Goal: Information Seeking & Learning: Compare options

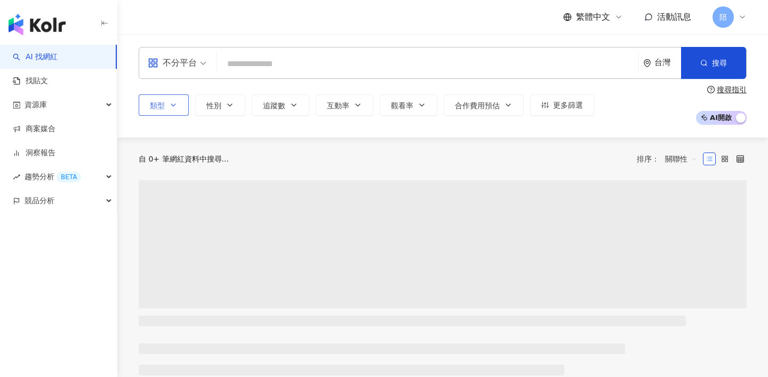
click at [172, 106] on icon "button" at bounding box center [173, 105] width 9 height 9
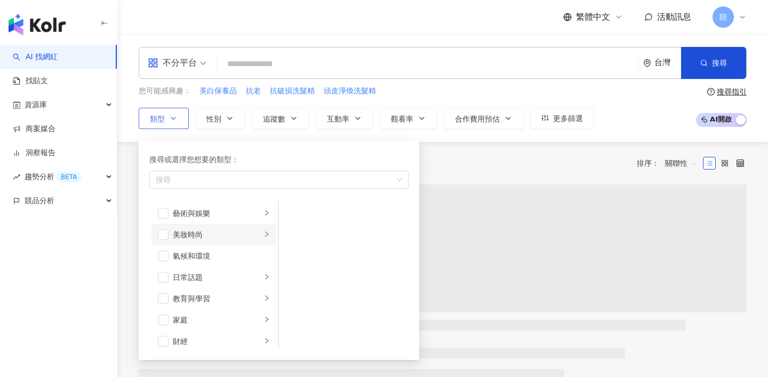
click at [157, 237] on li "美妝時尚" at bounding box center [214, 234] width 125 height 21
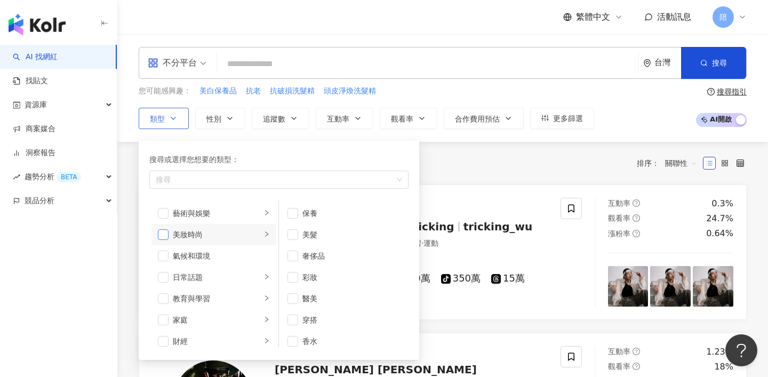
click at [166, 233] on span "button" at bounding box center [163, 234] width 11 height 11
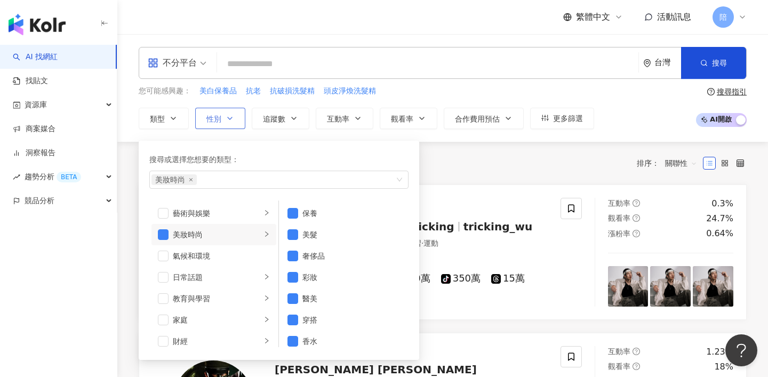
click at [224, 126] on button "性別" at bounding box center [220, 118] width 50 height 21
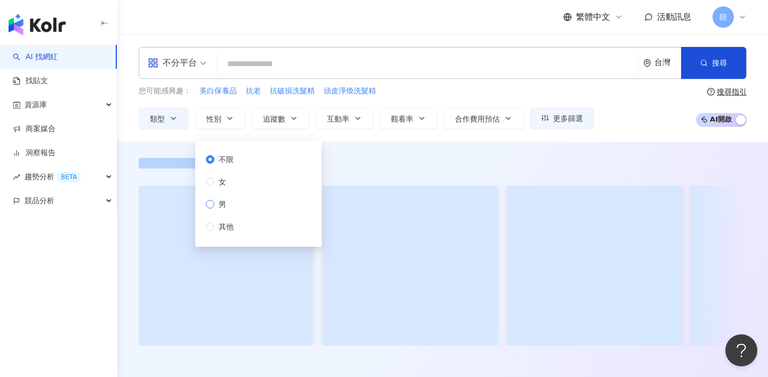
click at [216, 200] on span "男" at bounding box center [223, 205] width 16 height 12
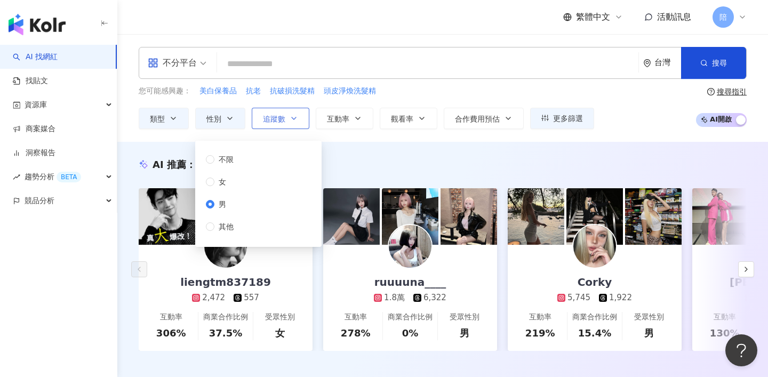
click at [284, 123] on button "追蹤數" at bounding box center [281, 118] width 58 height 21
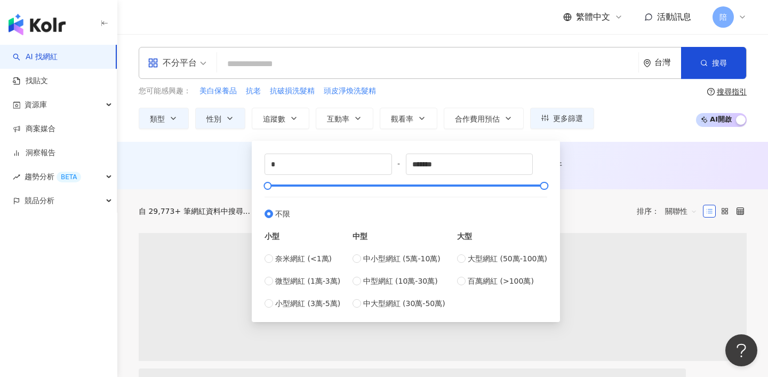
click at [202, 61] on span "不分平台" at bounding box center [177, 62] width 59 height 17
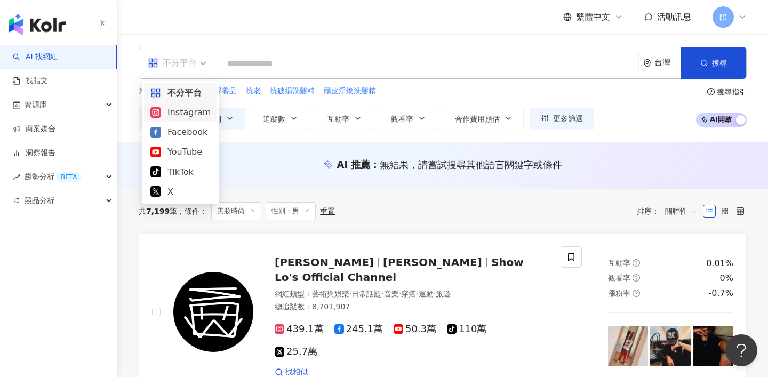
click at [184, 112] on div "Instagram" at bounding box center [180, 112] width 60 height 13
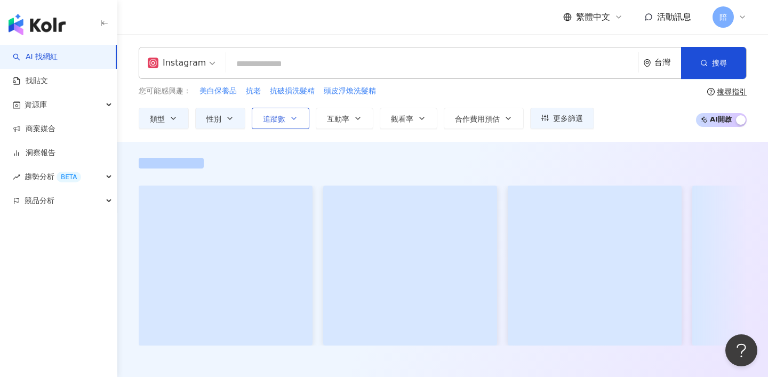
click at [301, 120] on button "追蹤數" at bounding box center [281, 118] width 58 height 21
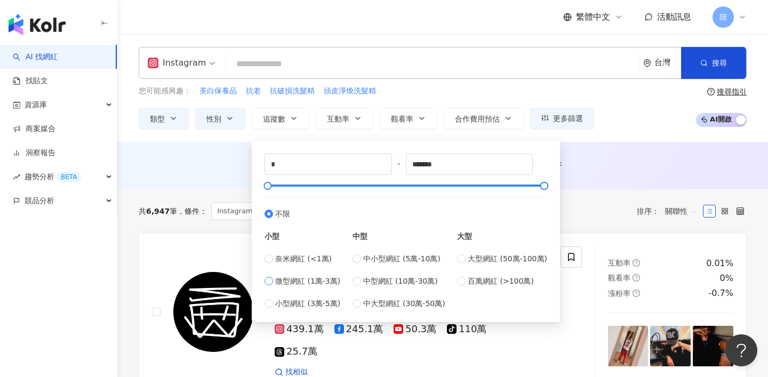
click at [309, 277] on span "微型網紅 (1萬-3萬)" at bounding box center [307, 281] width 65 height 12
type input "*****"
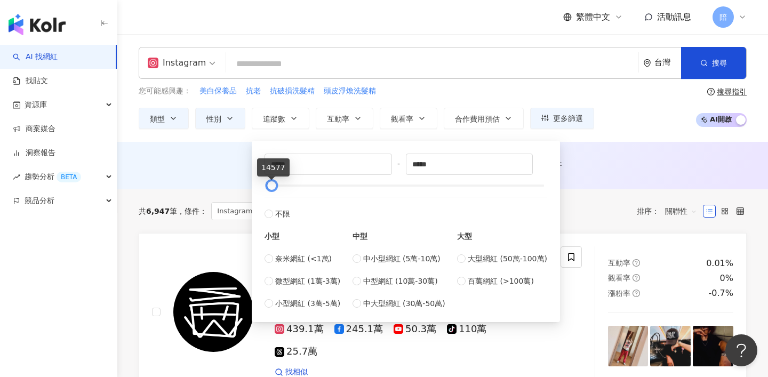
click at [272, 187] on div at bounding box center [272, 186] width 6 height 6
type input "*****"
click at [275, 186] on div at bounding box center [274, 186] width 6 height 6
click at [618, 152] on div "AI 推薦 ： 無結果，請嘗試搜尋其他語言關鍵字或條件" at bounding box center [442, 165] width 651 height 47
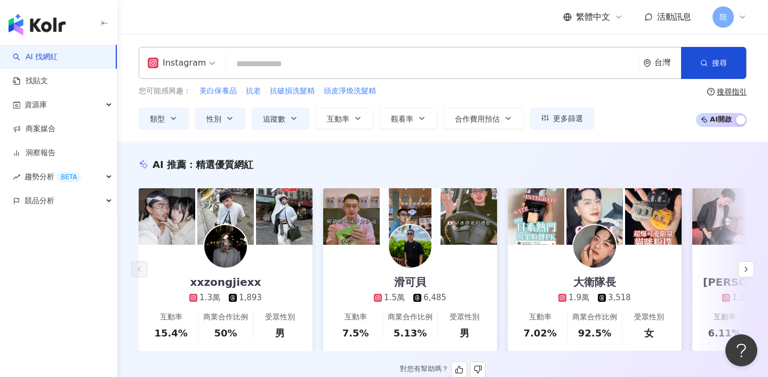
click at [597, 251] on img at bounding box center [595, 246] width 43 height 43
click at [745, 273] on icon "button" at bounding box center [746, 269] width 9 height 9
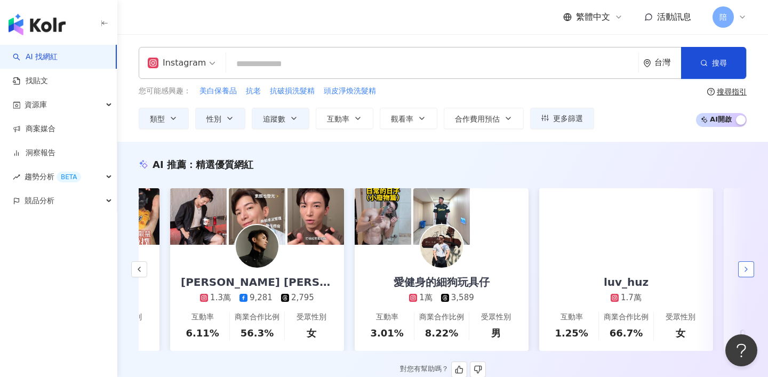
scroll to position [0, 554]
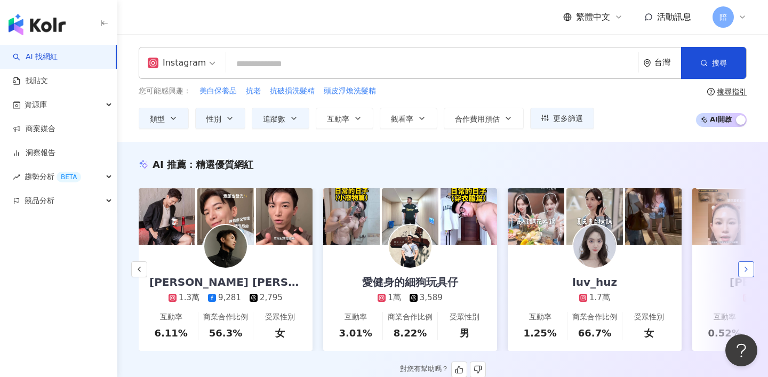
click at [745, 267] on icon "button" at bounding box center [746, 269] width 9 height 9
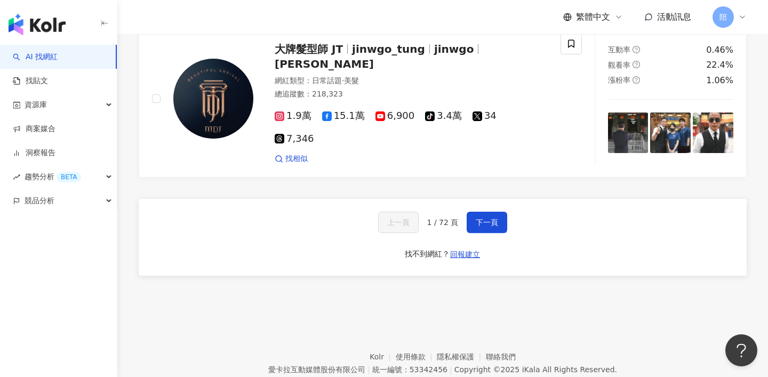
scroll to position [2067, 0]
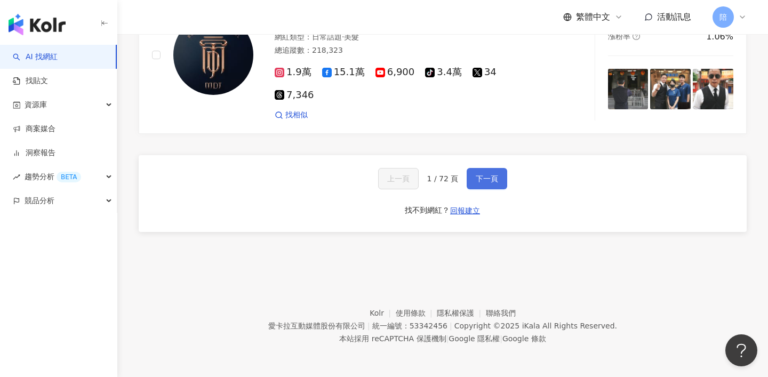
click at [505, 173] on button "下一頁" at bounding box center [487, 178] width 41 height 21
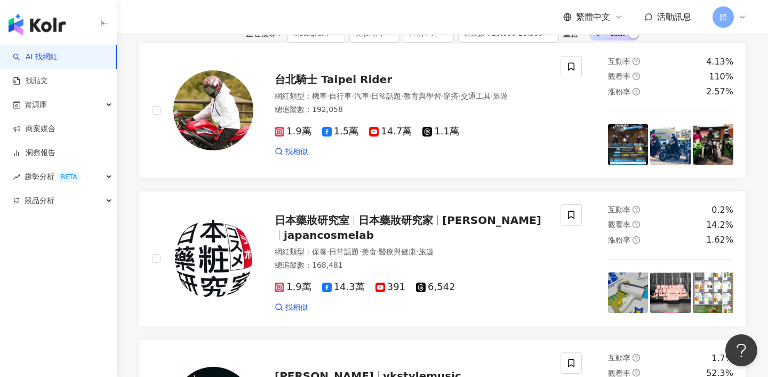
scroll to position [732, 0]
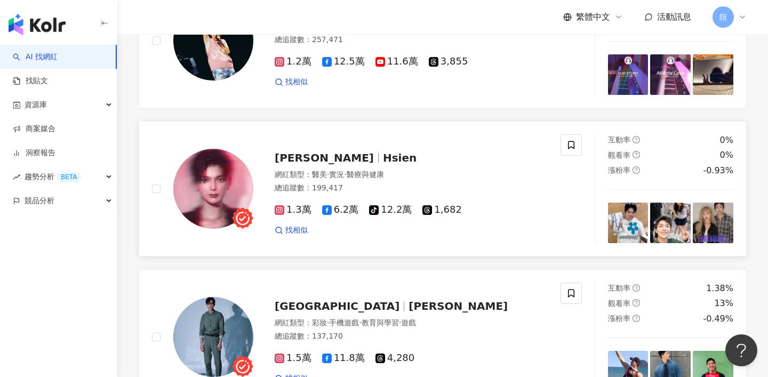
click at [383, 164] on span "Hsien" at bounding box center [400, 158] width 34 height 13
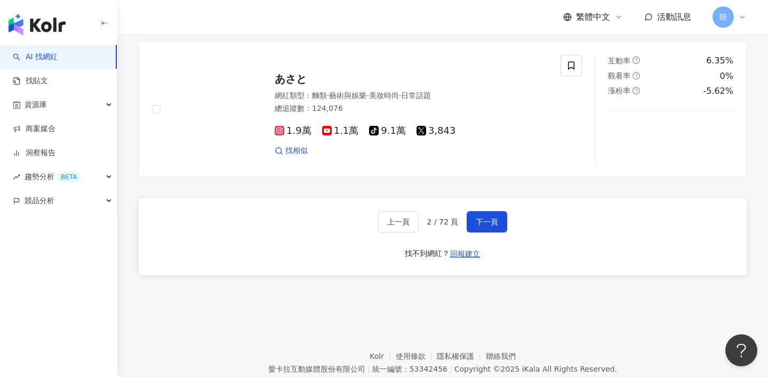
scroll to position [1998, 0]
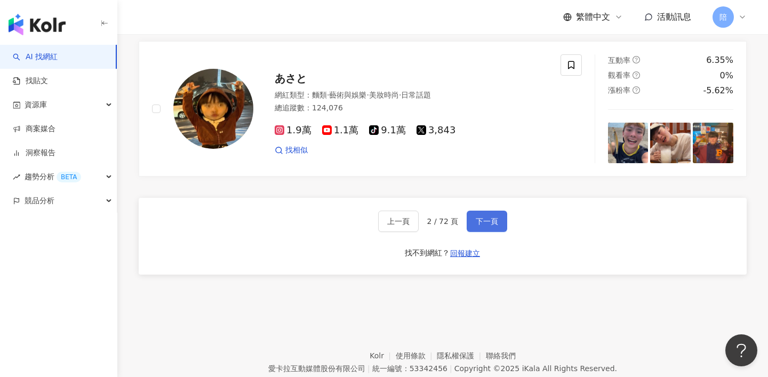
click at [489, 232] on button "下一頁" at bounding box center [487, 221] width 41 height 21
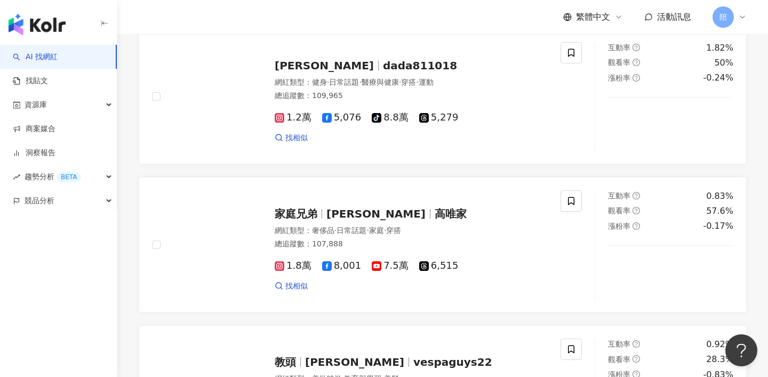
scroll to position [376, 0]
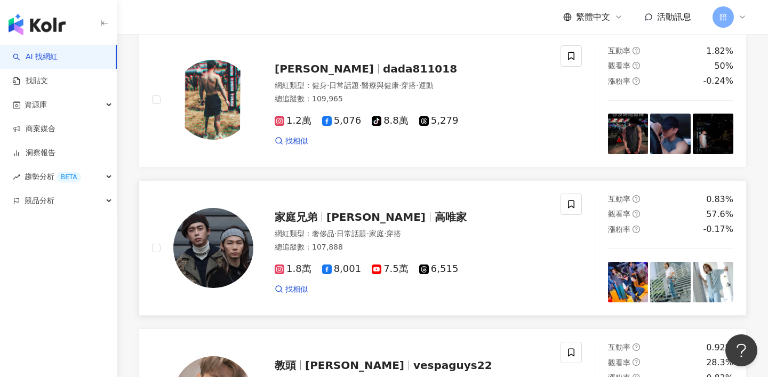
click at [435, 224] on span "高唯家" at bounding box center [451, 217] width 32 height 13
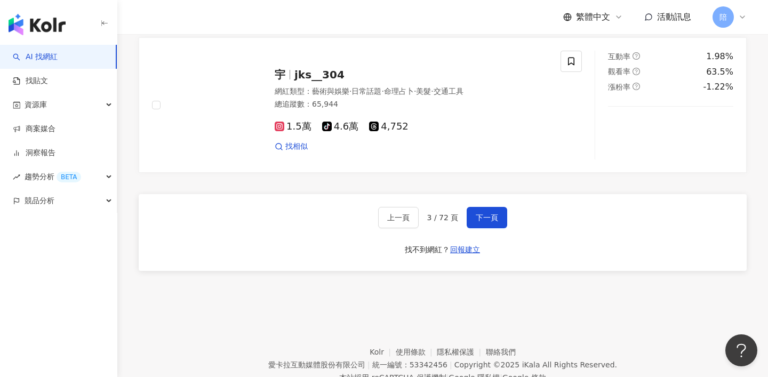
scroll to position [1974, 0]
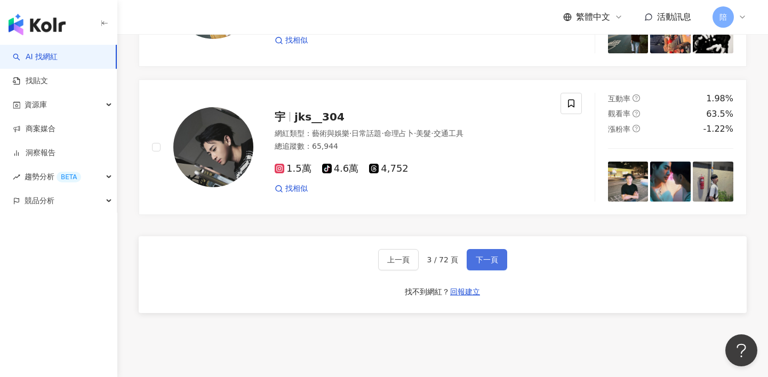
click at [488, 264] on span "下一頁" at bounding box center [487, 260] width 22 height 9
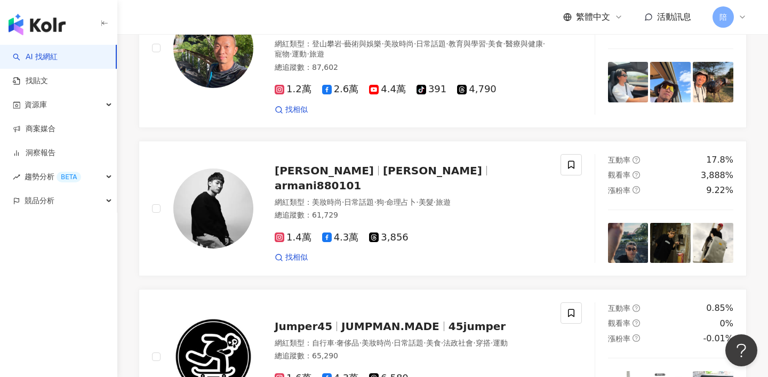
scroll to position [0, 0]
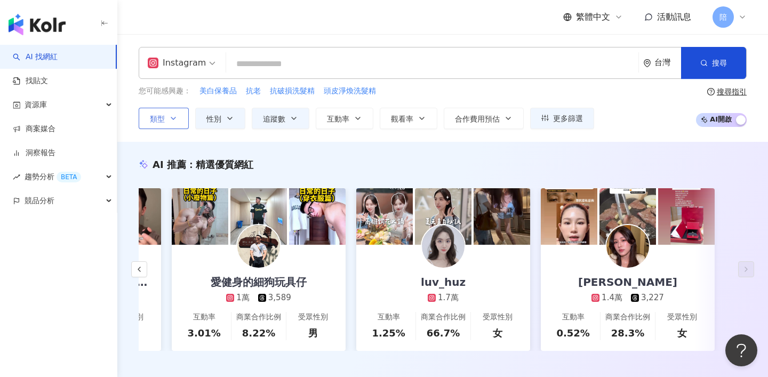
click at [168, 125] on button "類型" at bounding box center [164, 118] width 50 height 21
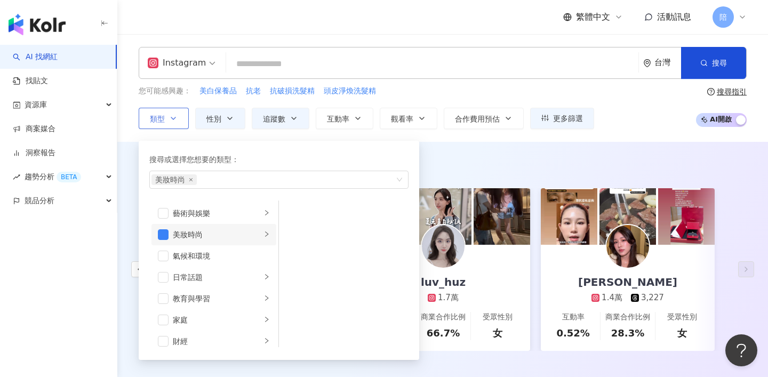
click at [232, 237] on div "美妝時尚" at bounding box center [217, 235] width 89 height 12
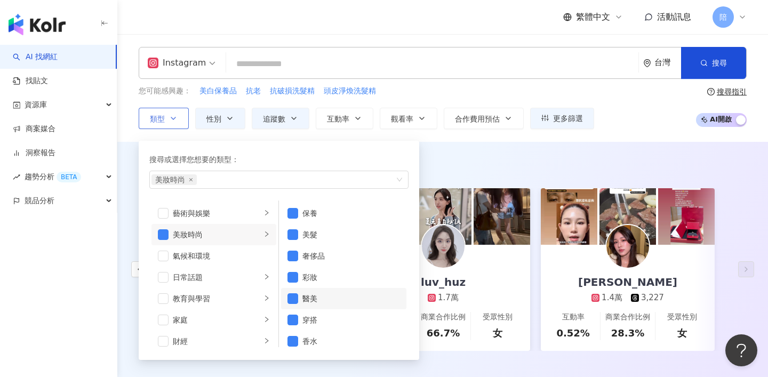
scroll to position [7, 0]
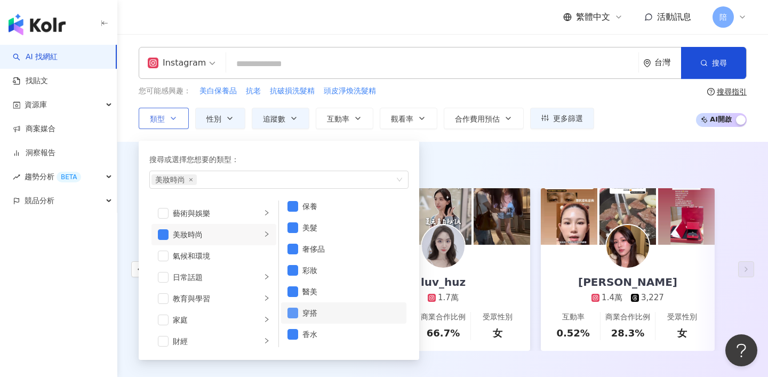
click at [293, 312] on span "button" at bounding box center [293, 313] width 11 height 11
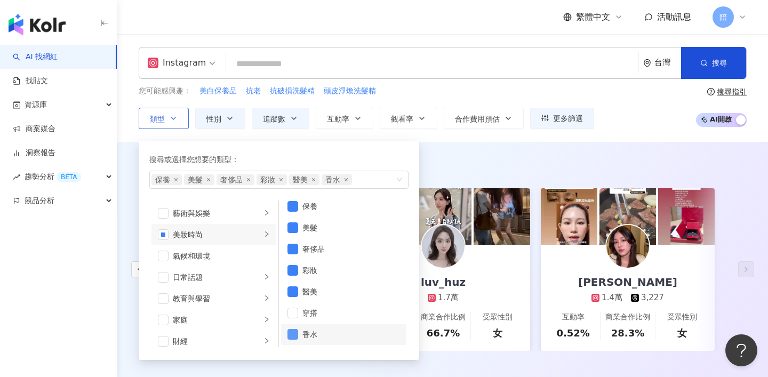
click at [294, 333] on span "button" at bounding box center [293, 334] width 11 height 11
click at [294, 248] on span "button" at bounding box center [293, 249] width 11 height 11
click at [296, 231] on span "button" at bounding box center [293, 228] width 11 height 11
click at [470, 153] on div "AI 推薦 ： 精選優質網紅 xxzongjiexx 1.3萬 1,893 互動率 15.4% 商業合作比例 50% 受眾性別 男 滑可貝 1.5萬 6,48…" at bounding box center [442, 266] width 651 height 248
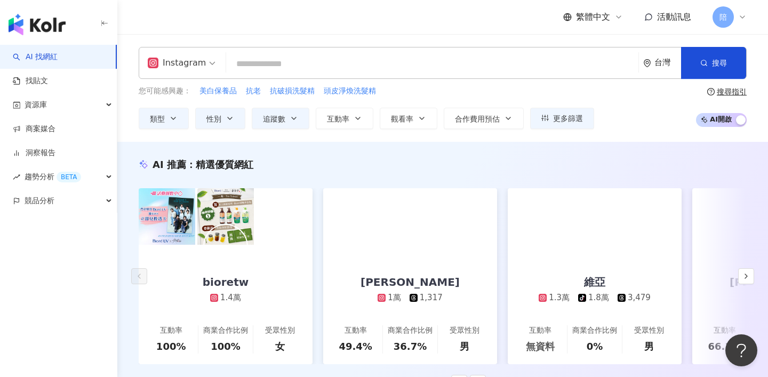
scroll to position [84, 0]
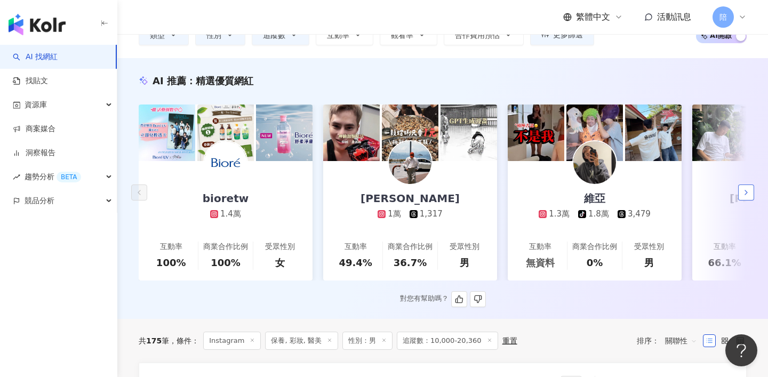
click at [747, 188] on icon "button" at bounding box center [746, 192] width 9 height 9
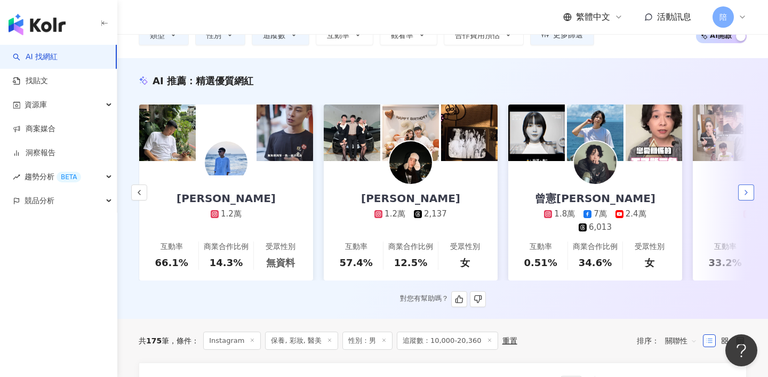
scroll to position [0, 554]
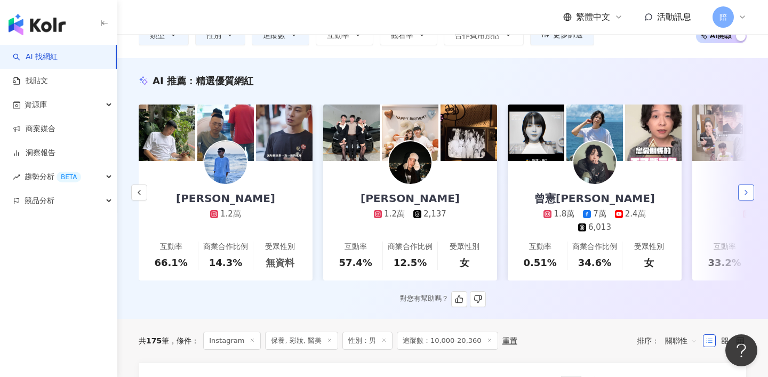
click at [747, 188] on icon "button" at bounding box center [746, 192] width 9 height 9
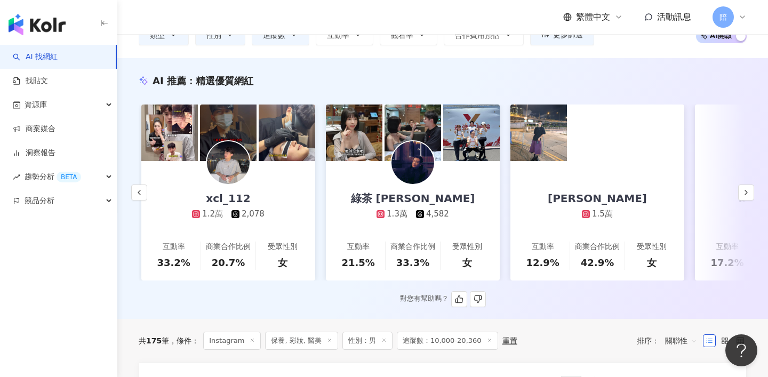
scroll to position [0, 1108]
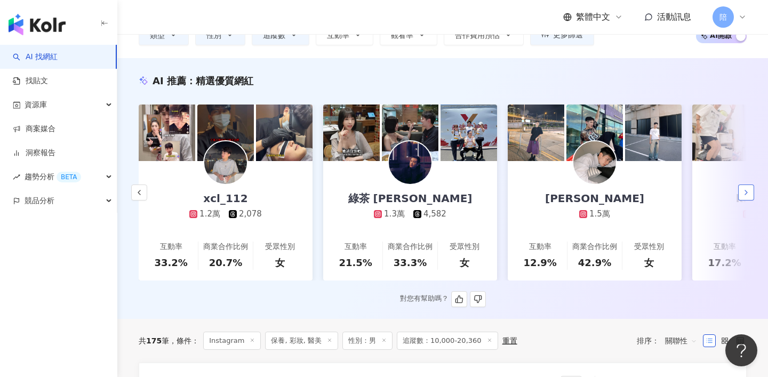
click at [744, 188] on icon "button" at bounding box center [746, 192] width 9 height 9
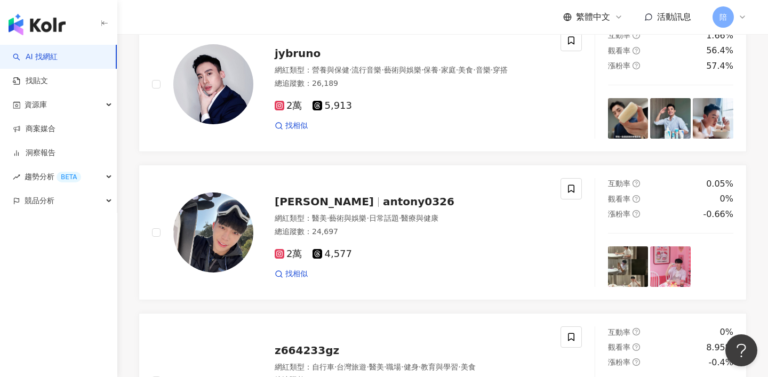
scroll to position [1762, 0]
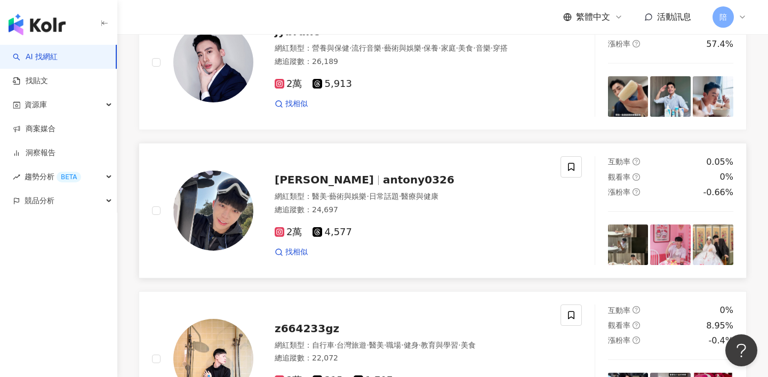
click at [383, 186] on span "antony0326" at bounding box center [419, 179] width 72 height 13
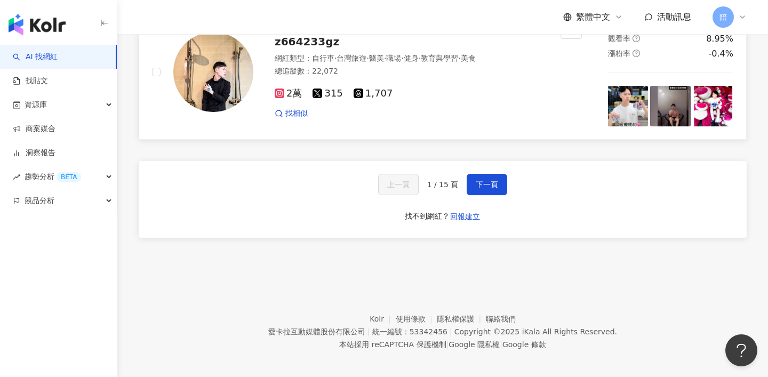
scroll to position [2067, 0]
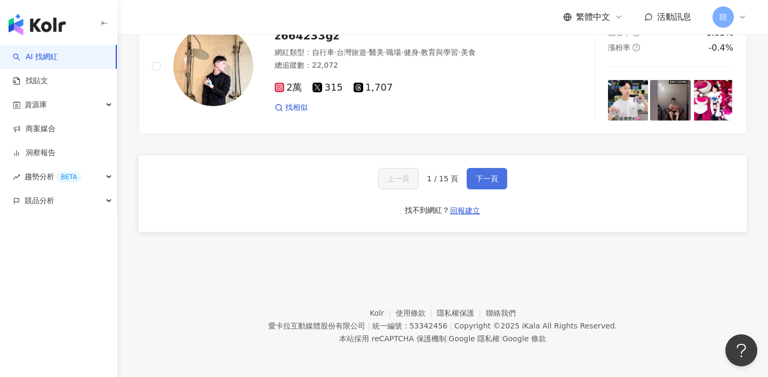
click at [488, 173] on button "下一頁" at bounding box center [487, 178] width 41 height 21
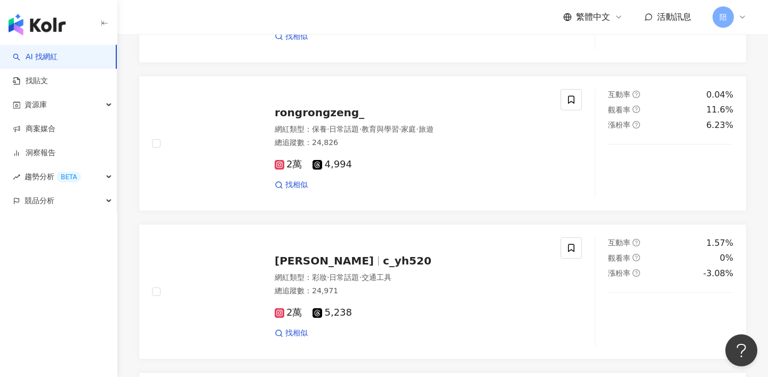
scroll to position [936, 0]
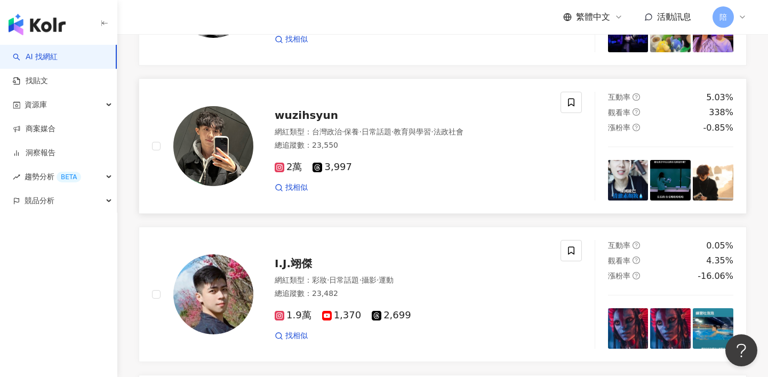
click at [300, 122] on span "wuzihsyun" at bounding box center [307, 115] width 64 height 13
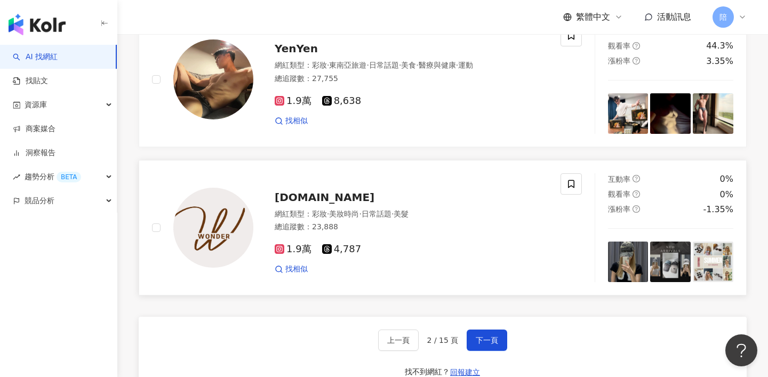
scroll to position [1935, 0]
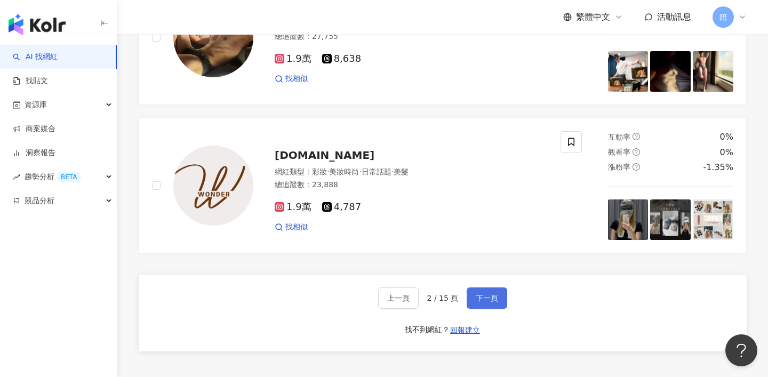
click at [484, 303] on span "下一頁" at bounding box center [487, 298] width 22 height 9
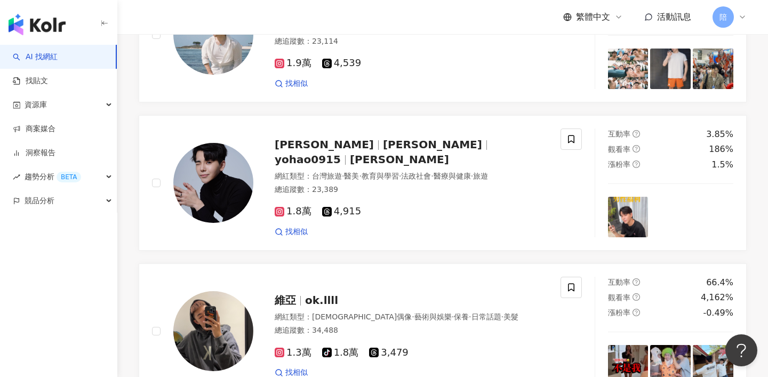
scroll to position [1222, 0]
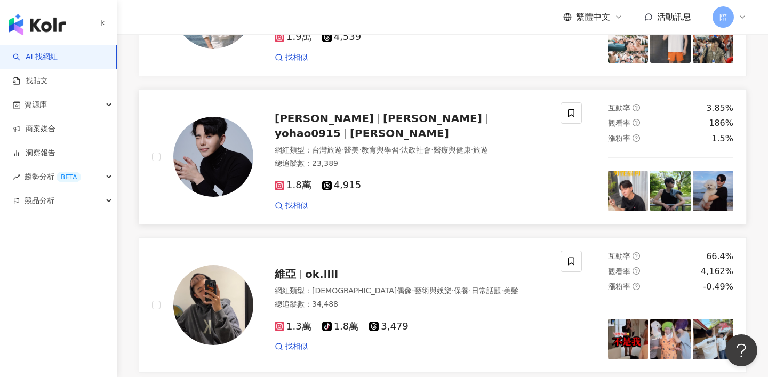
click at [389, 125] on span "Kyle Huang" at bounding box center [437, 118] width 108 height 13
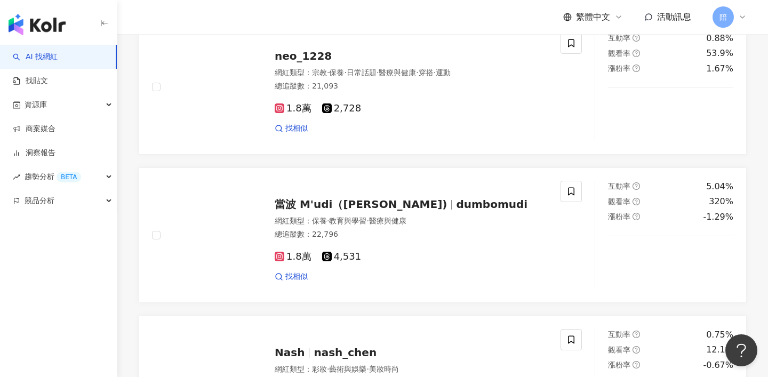
scroll to position [1955, 0]
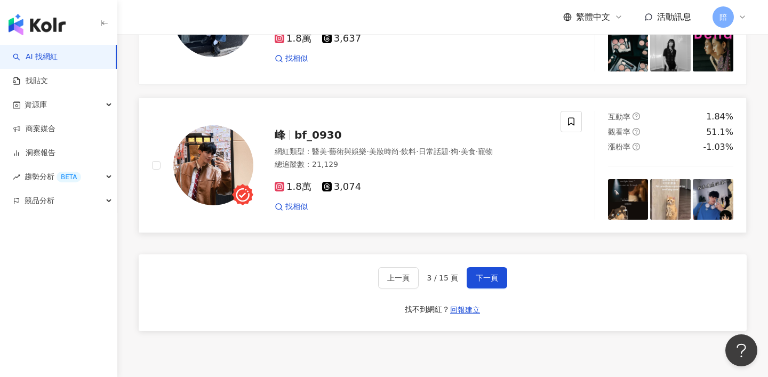
click at [316, 141] on span "bf_0930" at bounding box center [318, 135] width 47 height 13
click at [490, 282] on span "下一頁" at bounding box center [487, 278] width 22 height 9
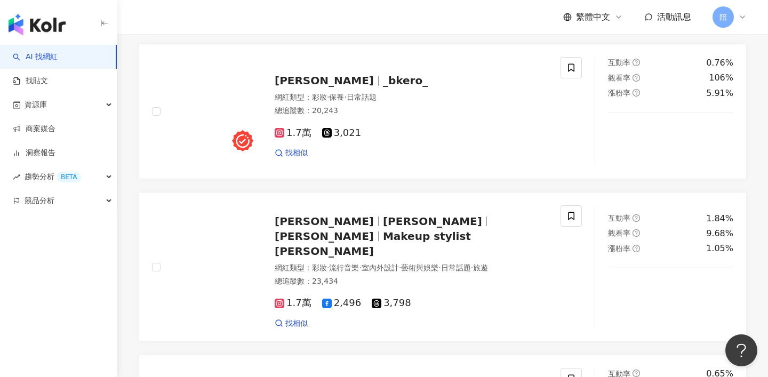
scroll to position [1682, 0]
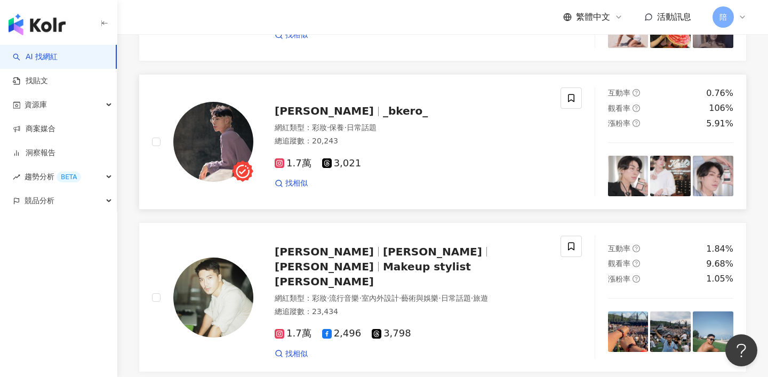
click at [383, 117] on span "_bkero_" at bounding box center [405, 111] width 45 height 13
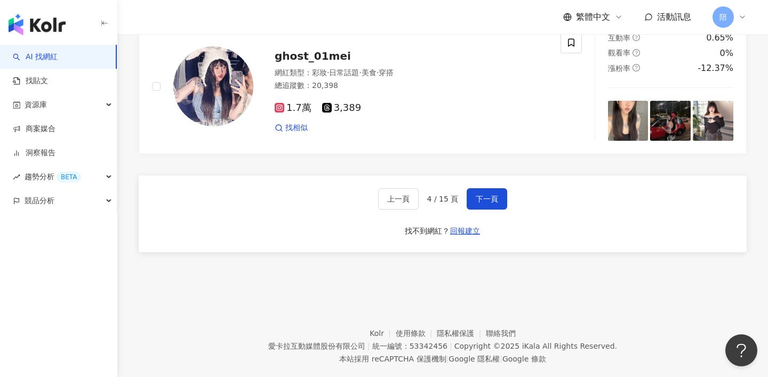
click at [481, 203] on span "下一頁" at bounding box center [487, 199] width 22 height 9
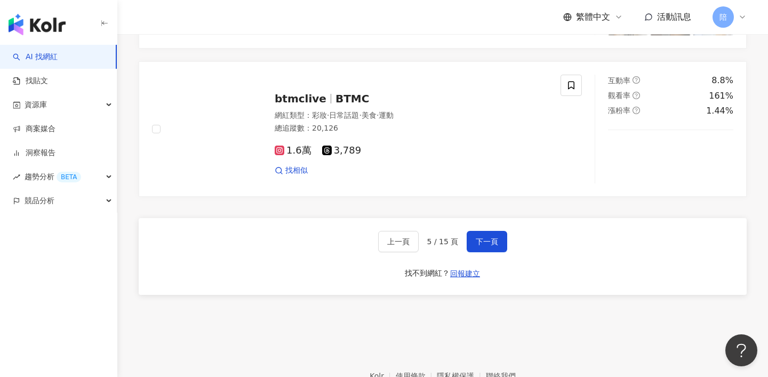
scroll to position [1979, 0]
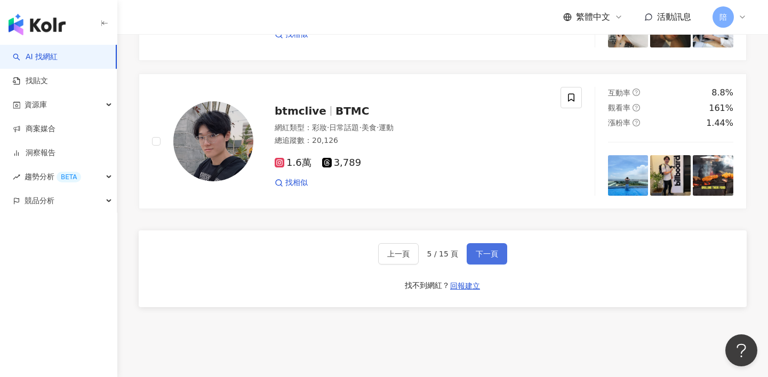
click at [470, 262] on button "下一頁" at bounding box center [487, 253] width 41 height 21
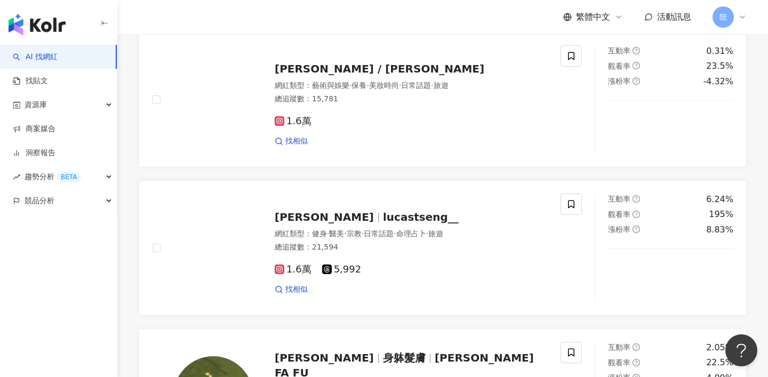
scroll to position [1466, 0]
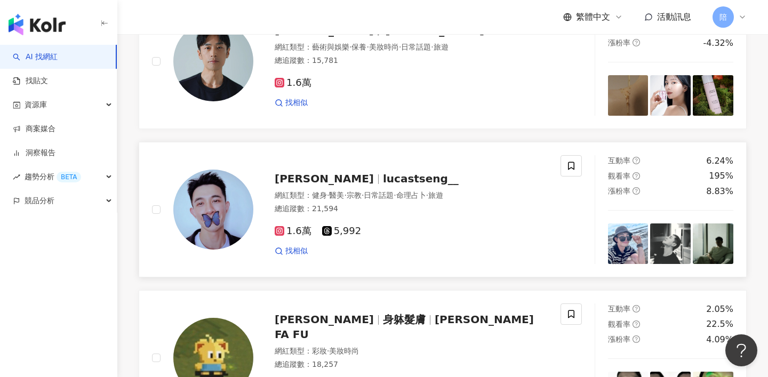
click at [425, 185] on span "lucastseng__" at bounding box center [421, 178] width 76 height 13
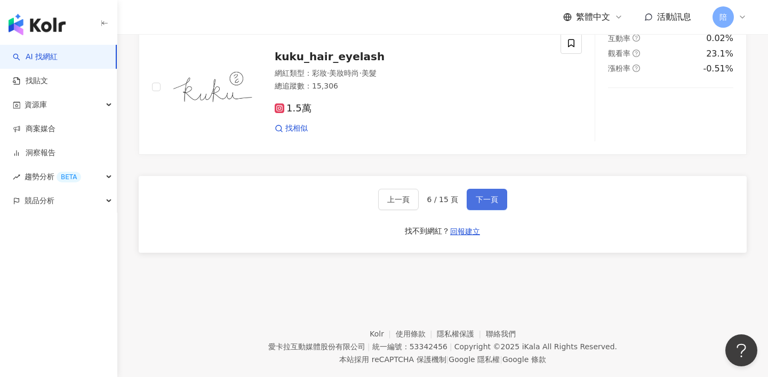
scroll to position [1944, 0]
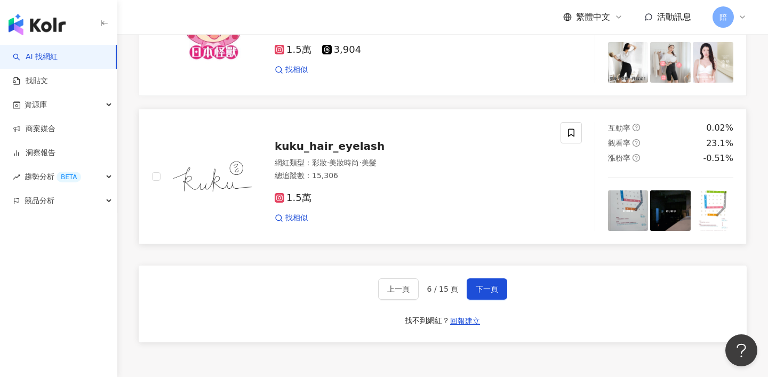
click at [496, 293] on span "下一頁" at bounding box center [487, 289] width 22 height 9
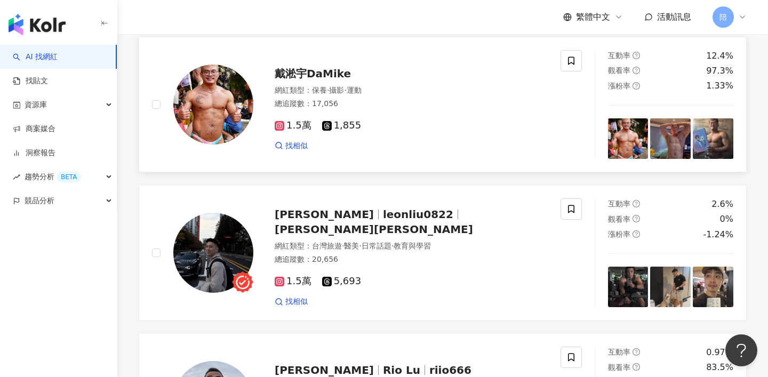
scroll to position [535, 0]
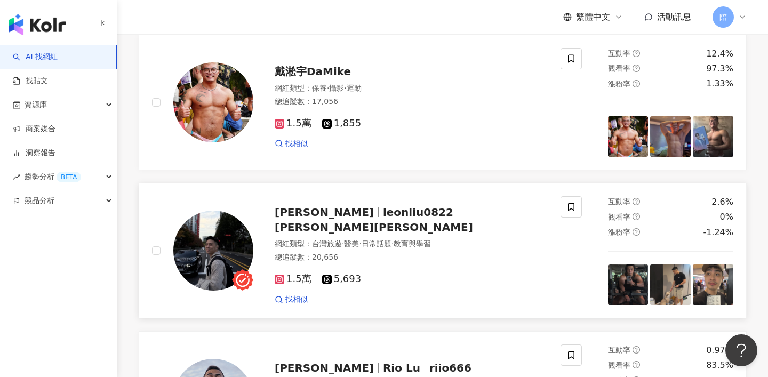
click at [400, 234] on span "里昂 Leon" at bounding box center [374, 227] width 199 height 13
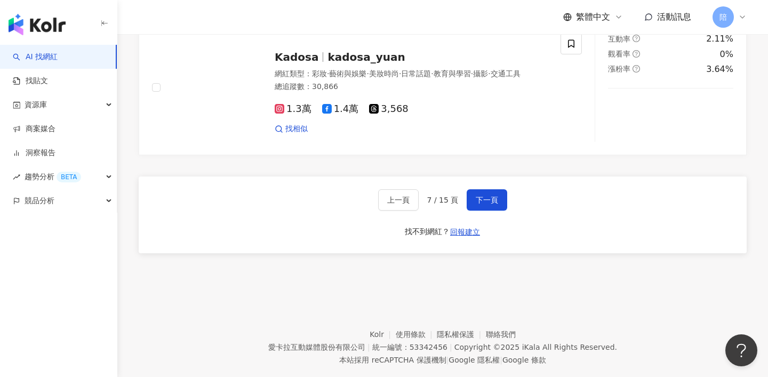
scroll to position [2057, 0]
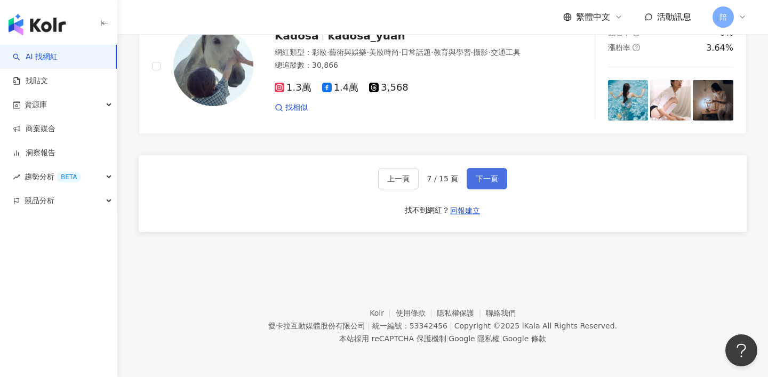
click at [489, 189] on button "下一頁" at bounding box center [487, 178] width 41 height 21
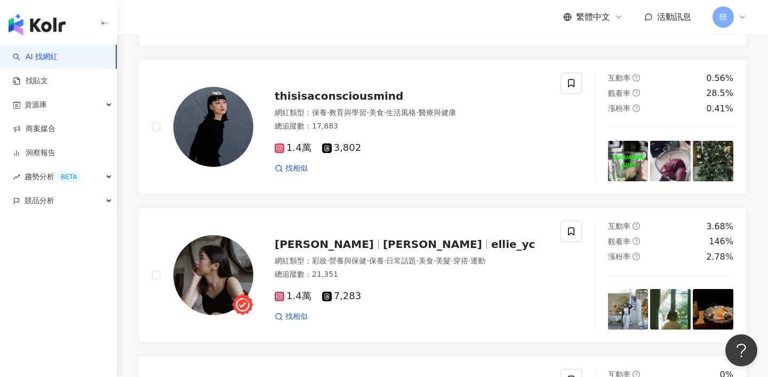
scroll to position [676, 0]
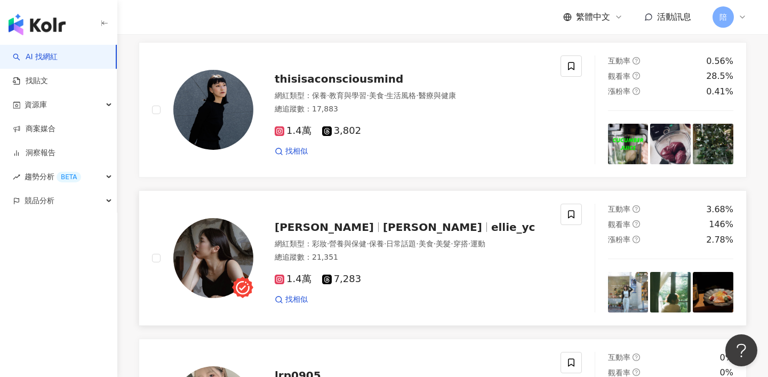
click at [383, 234] on span "黃芸蓁" at bounding box center [432, 227] width 99 height 13
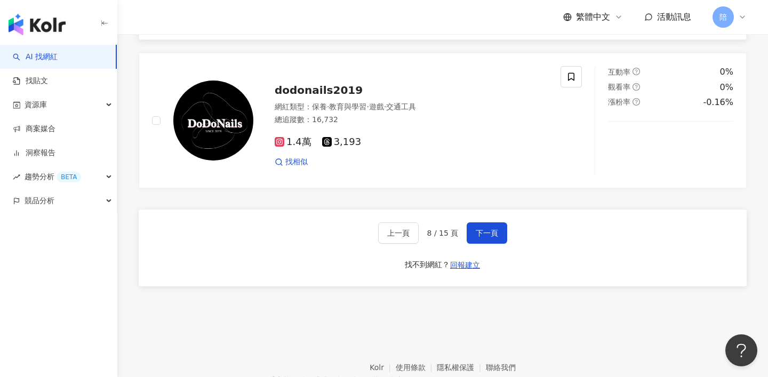
scroll to position [1993, 0]
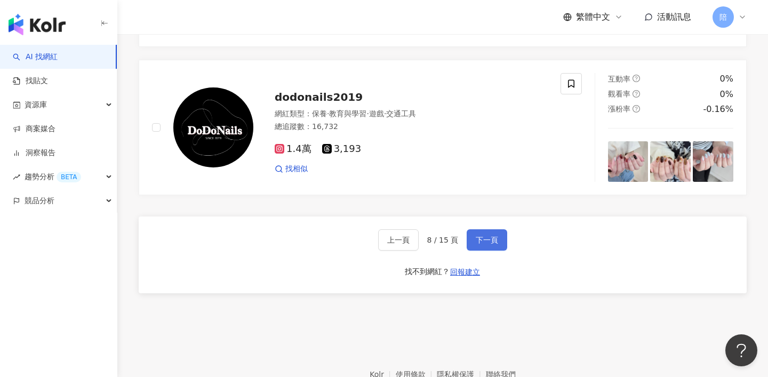
click at [499, 251] on button "下一頁" at bounding box center [487, 239] width 41 height 21
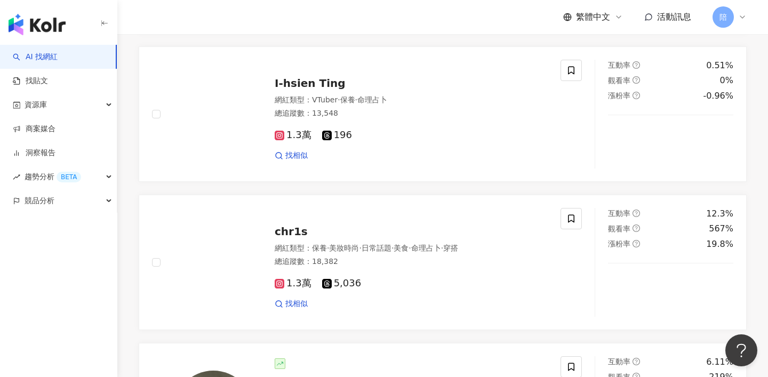
scroll to position [672, 0]
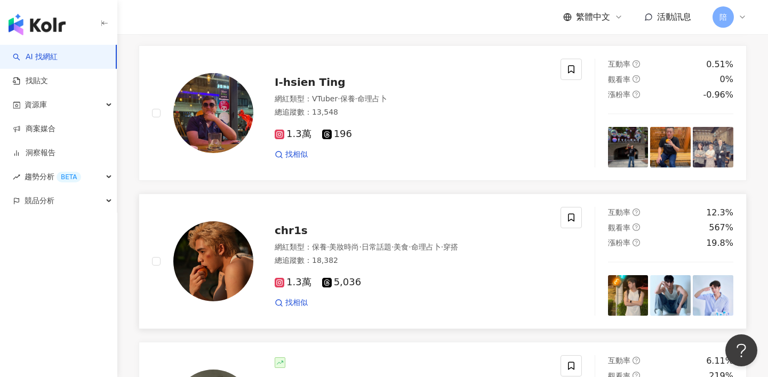
click at [285, 237] on span "chr1s" at bounding box center [291, 230] width 33 height 13
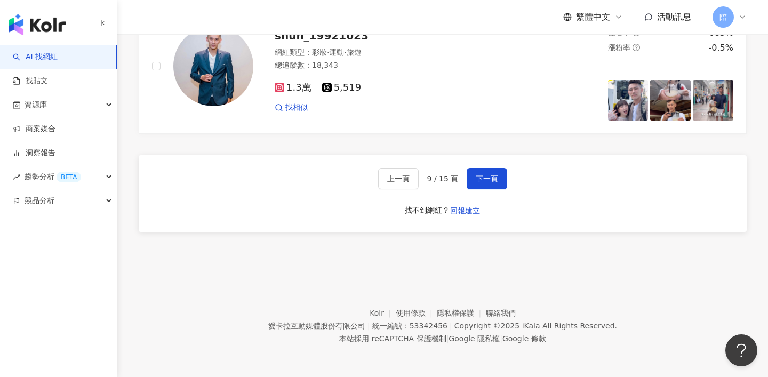
scroll to position [2010, 0]
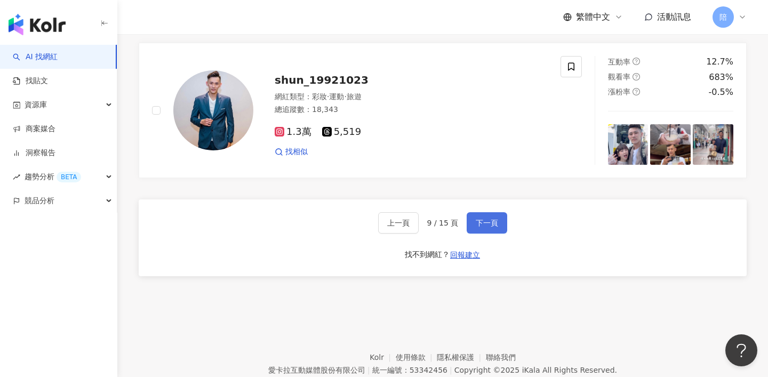
click at [495, 227] on span "下一頁" at bounding box center [487, 223] width 22 height 9
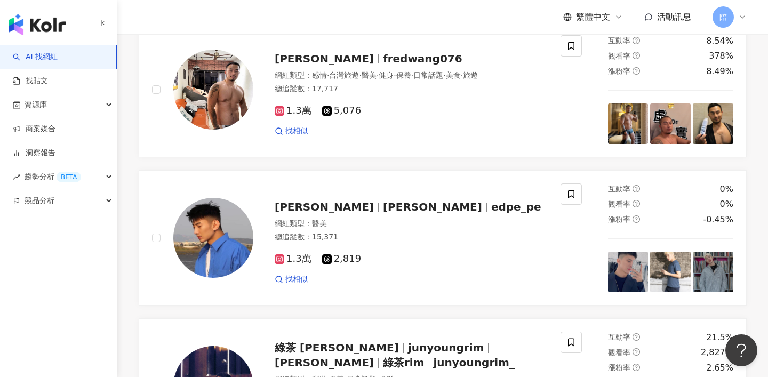
scroll to position [1211, 0]
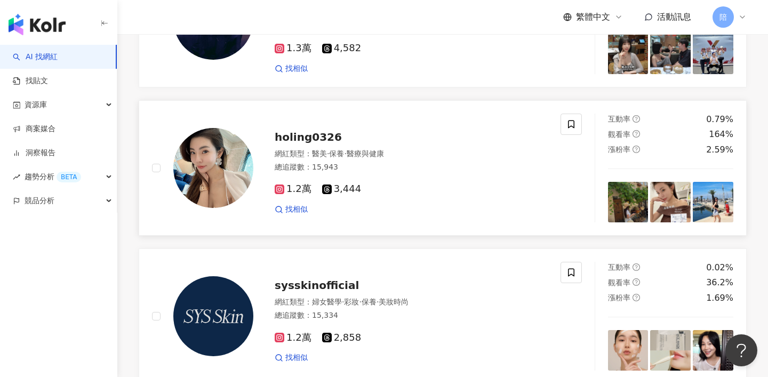
click at [323, 144] on span "holing0326" at bounding box center [308, 137] width 67 height 13
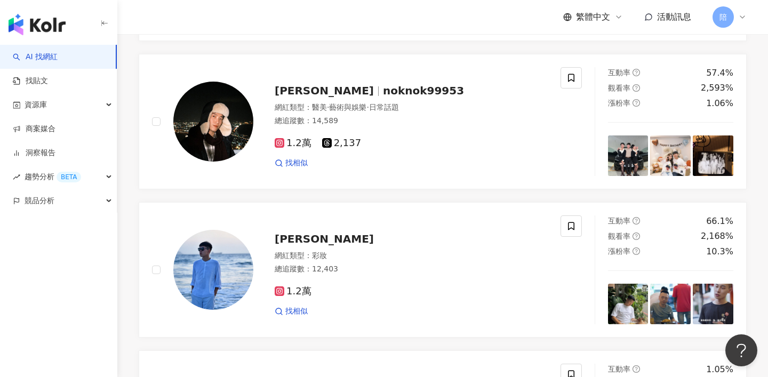
scroll to position [1549, 0]
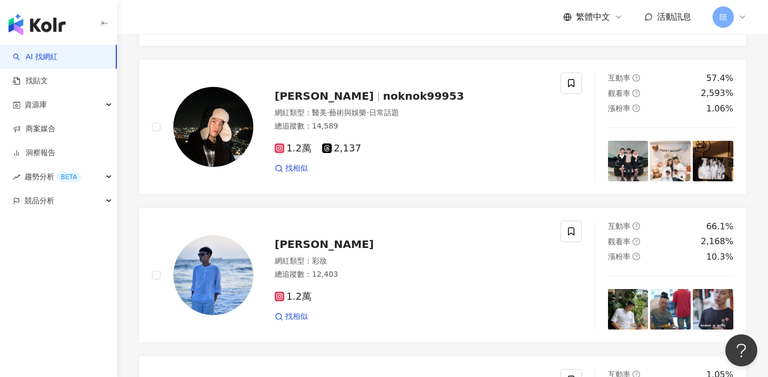
click at [383, 102] on span "noknok99953" at bounding box center [423, 96] width 81 height 13
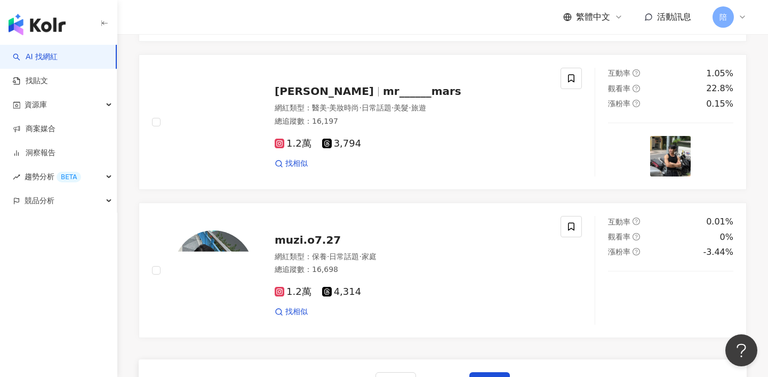
scroll to position [1923, 0]
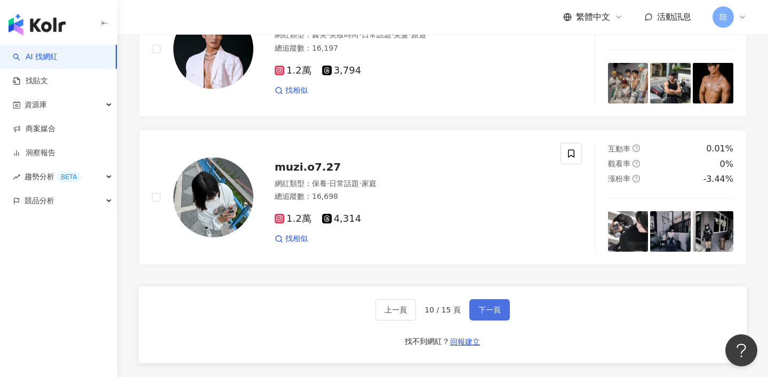
click at [501, 321] on button "下一頁" at bounding box center [490, 309] width 41 height 21
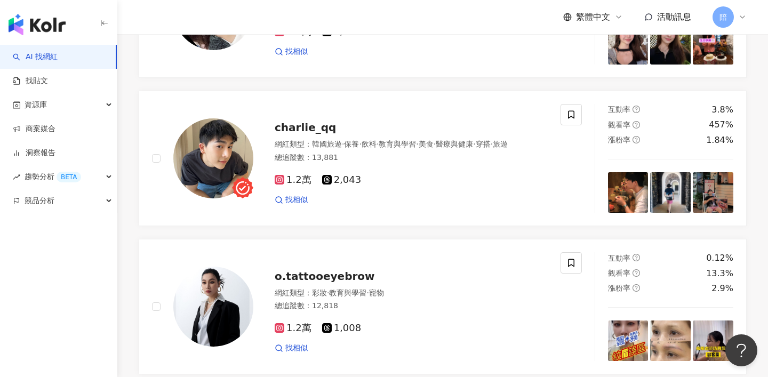
scroll to position [1959, 0]
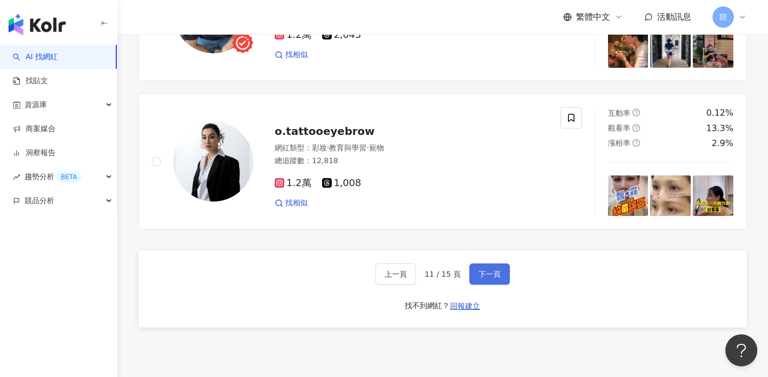
click at [498, 285] on button "下一頁" at bounding box center [490, 274] width 41 height 21
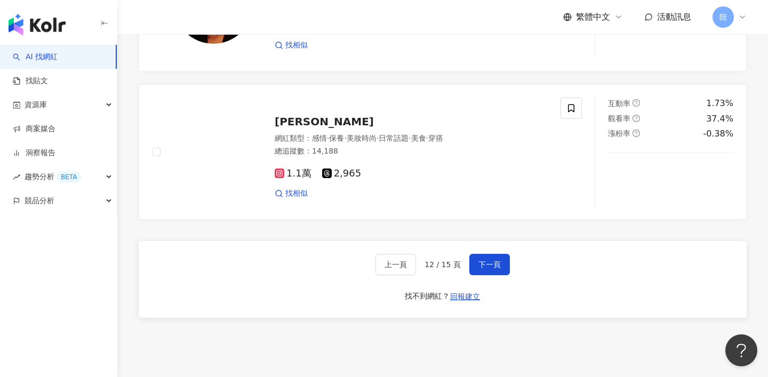
scroll to position [1967, 0]
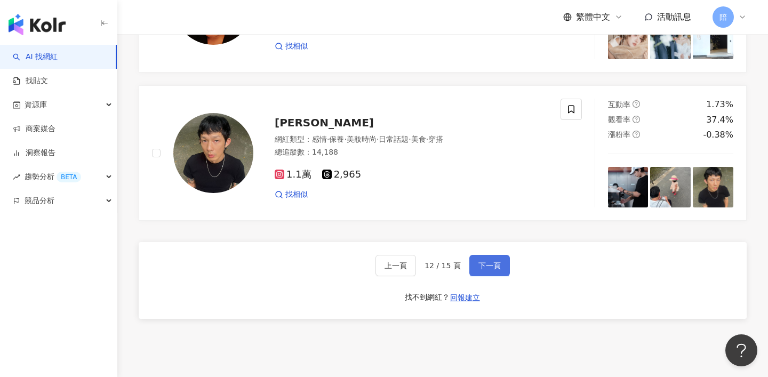
click at [489, 271] on button "下一頁" at bounding box center [490, 265] width 41 height 21
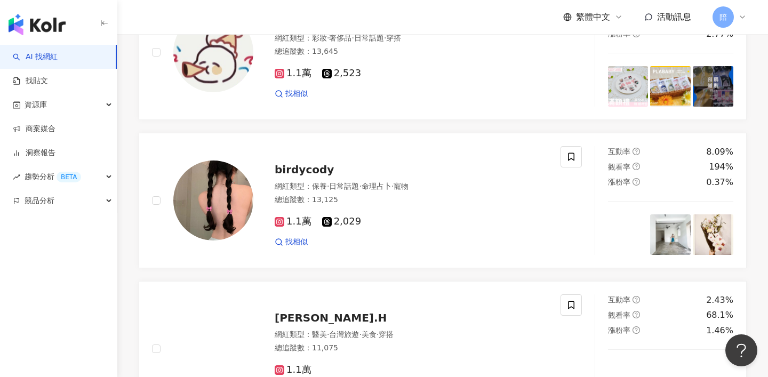
scroll to position [1100, 0]
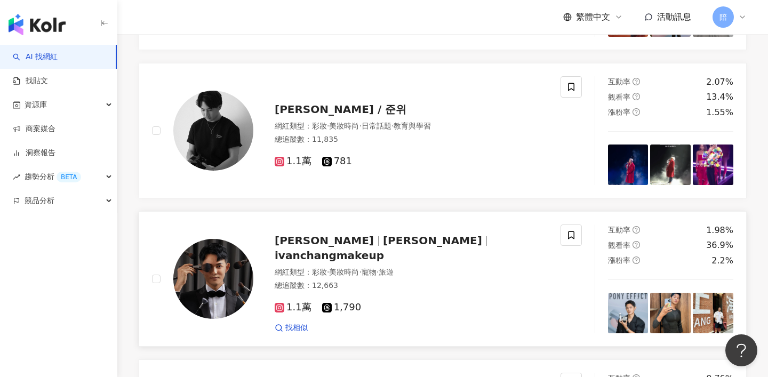
click at [376, 263] on div "艾汶 Ivan ivanchangmakeup" at bounding box center [411, 248] width 273 height 30
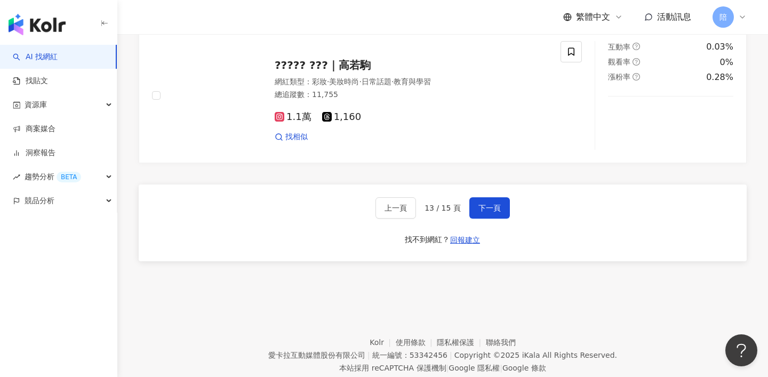
scroll to position [2054, 0]
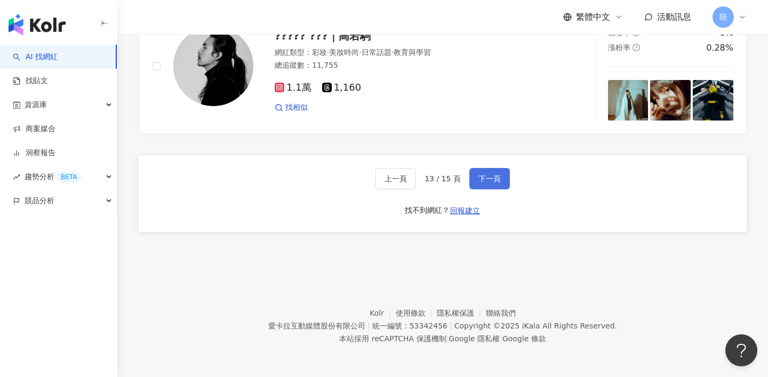
click at [499, 183] on span "下一頁" at bounding box center [490, 178] width 22 height 9
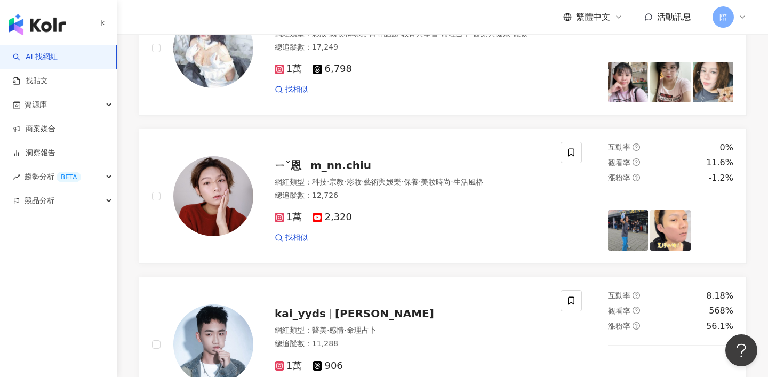
scroll to position [1190, 0]
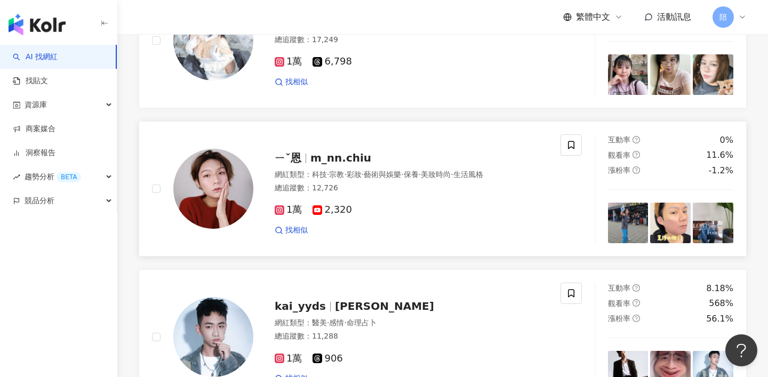
click at [342, 164] on span "m_nn.chiu" at bounding box center [341, 158] width 61 height 13
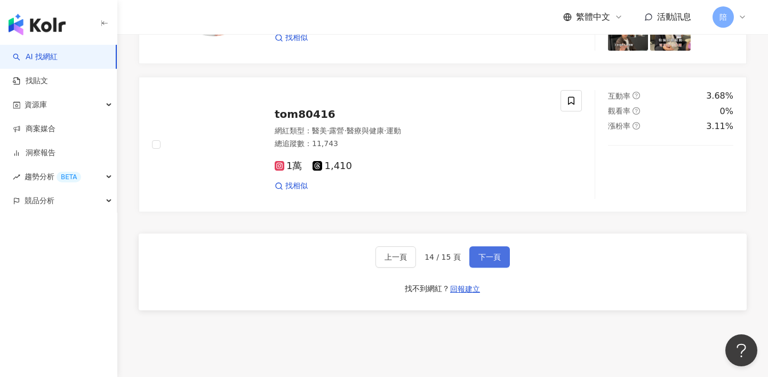
scroll to position [1970, 0]
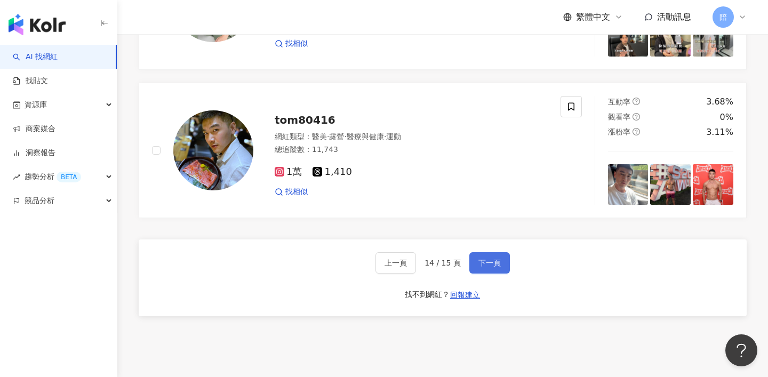
click at [492, 267] on span "下一頁" at bounding box center [490, 263] width 22 height 9
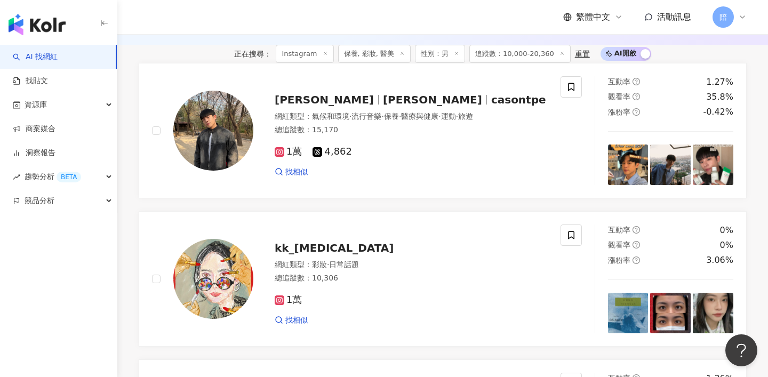
scroll to position [357, 0]
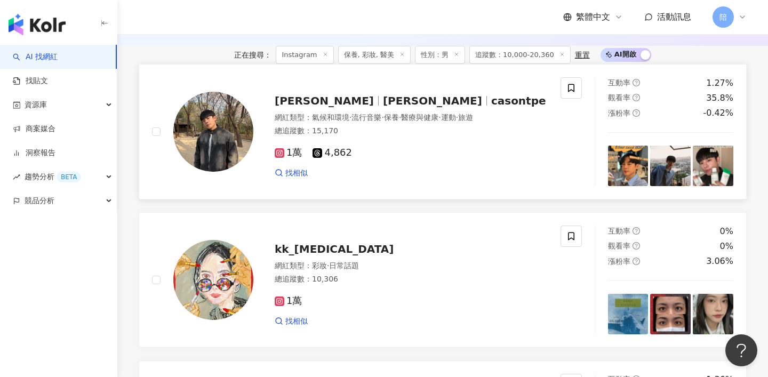
click at [491, 107] on span "casontpe" at bounding box center [518, 100] width 55 height 13
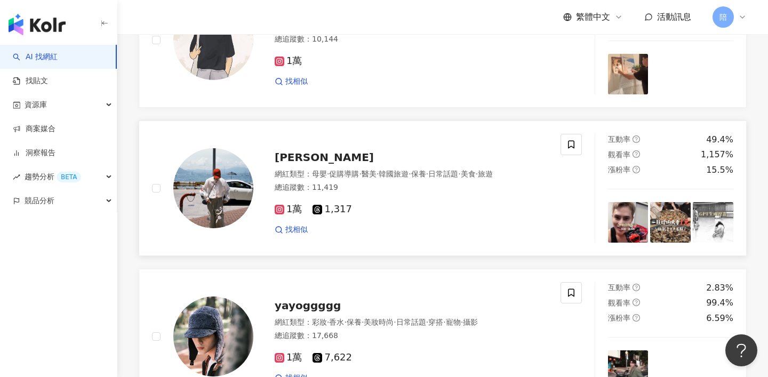
scroll to position [1325, 0]
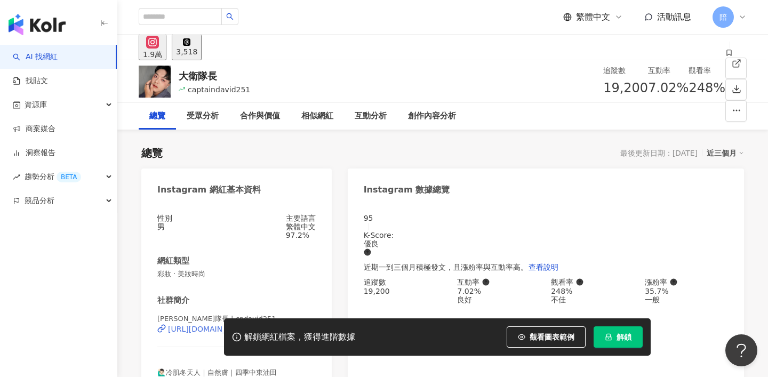
click at [228, 325] on div "https://www.instagram.com/cpdavid251/" at bounding box center [209, 329] width 83 height 9
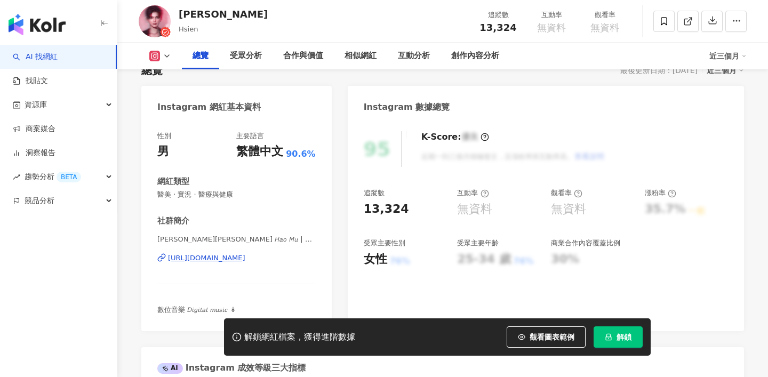
scroll to position [95, 0]
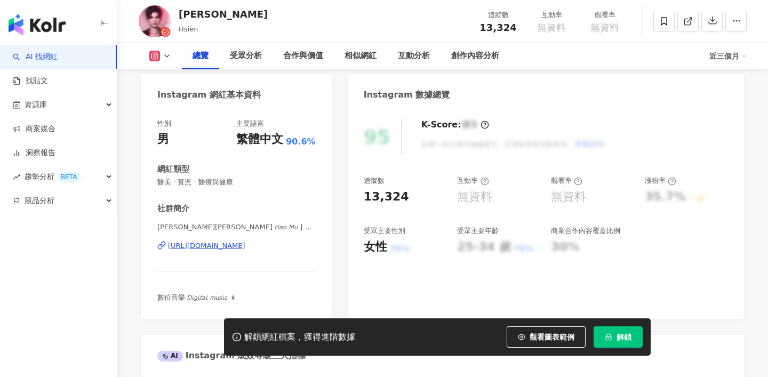
click at [245, 250] on div "https://www.instagram.com/mu_ch0902/" at bounding box center [206, 246] width 77 height 10
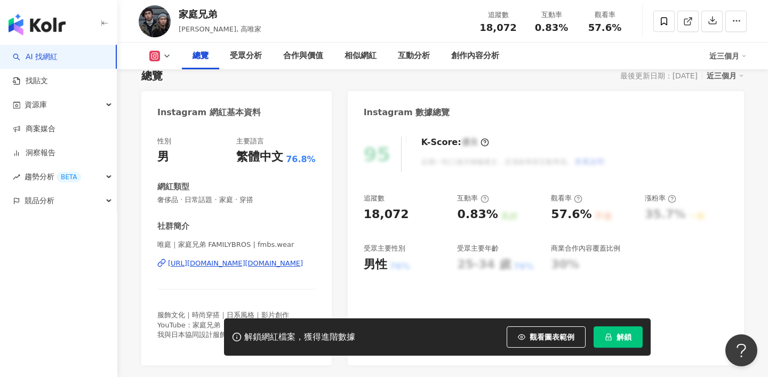
scroll to position [80, 0]
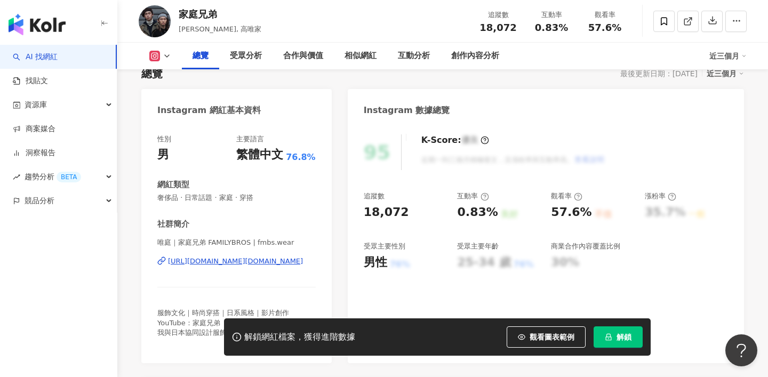
click at [277, 256] on div "唯庭｜家庭兄弟 FAMILYBROS | fmbs.wear https://www.instagram.com/fmbs.wear/" at bounding box center [236, 269] width 158 height 62
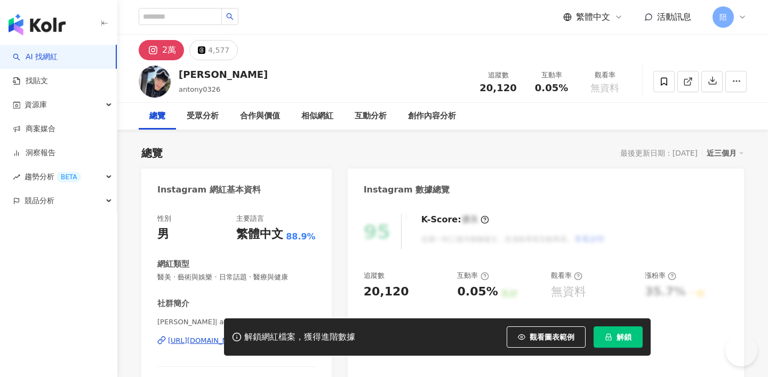
scroll to position [36, 0]
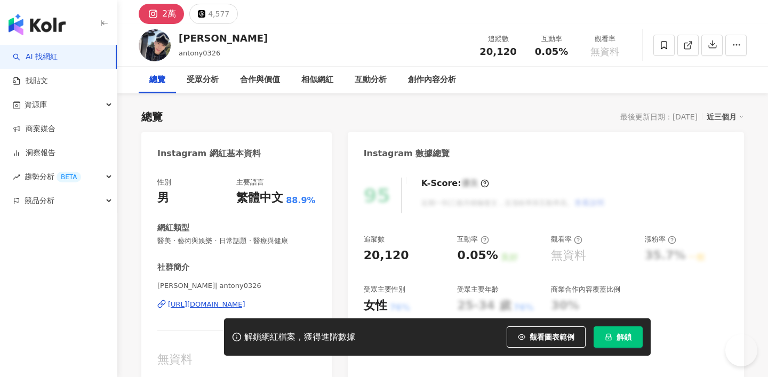
click at [245, 304] on div "[URL][DOMAIN_NAME]" at bounding box center [206, 305] width 77 height 10
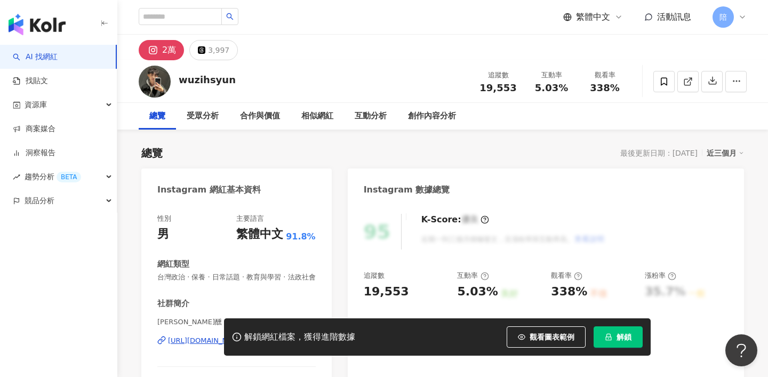
click at [199, 340] on div "解鎖網紅檔案，獲得進階數據 觀看圖表範例 解鎖" at bounding box center [384, 337] width 768 height 37
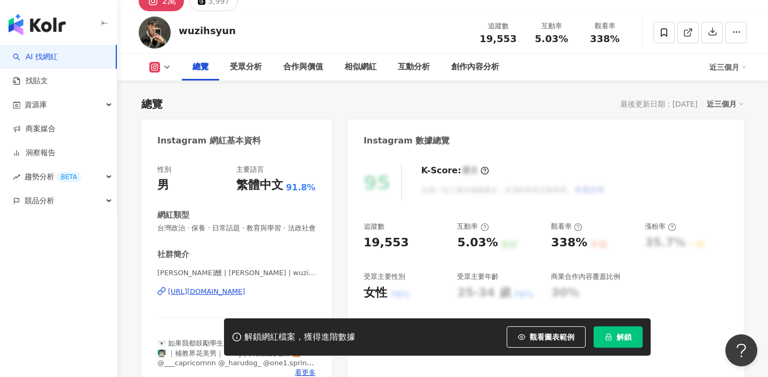
scroll to position [53, 0]
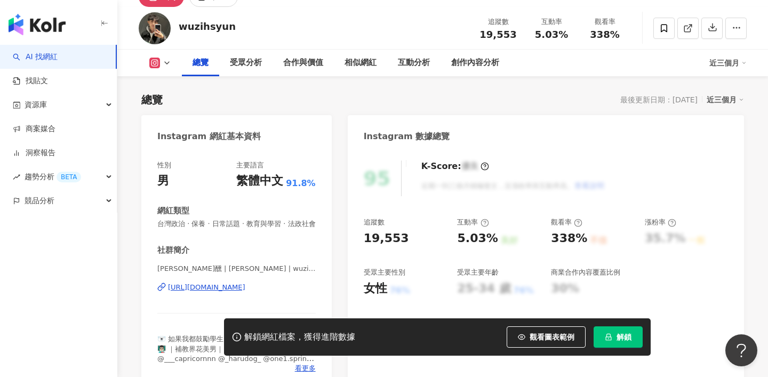
click at [232, 285] on div "https://www.instagram.com/wuzihsyun/" at bounding box center [206, 288] width 77 height 10
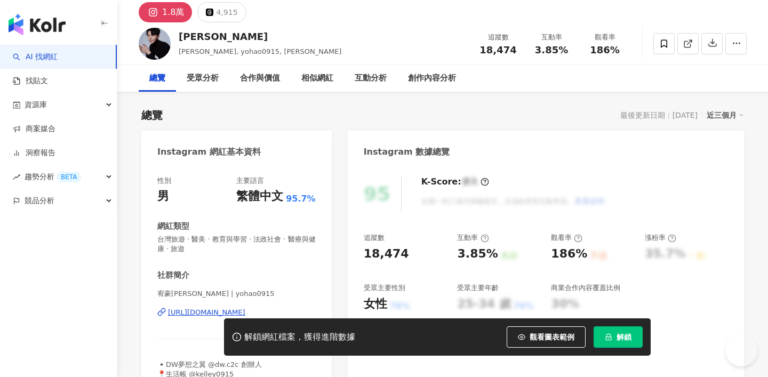
scroll to position [38, 0]
click at [219, 313] on div "[URL][DOMAIN_NAME]" at bounding box center [206, 313] width 77 height 10
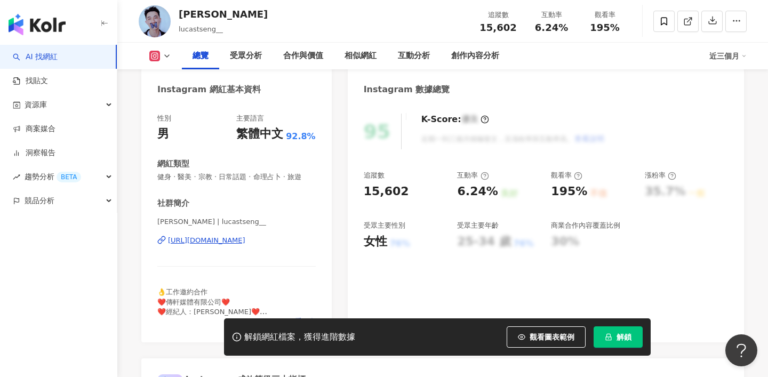
click at [208, 240] on div "https://www.instagram.com/lucastseng__/" at bounding box center [206, 241] width 77 height 10
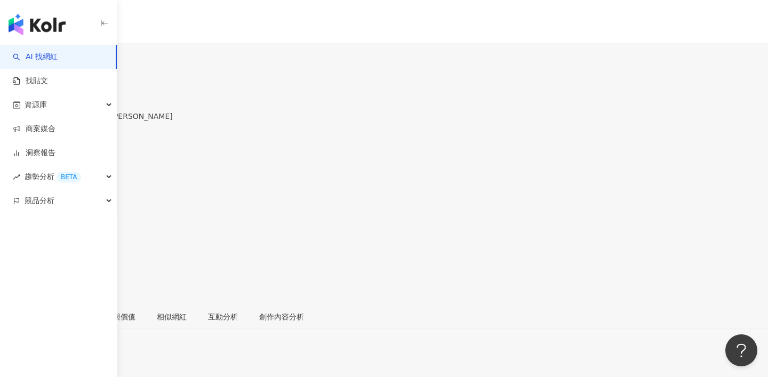
scroll to position [58, 0]
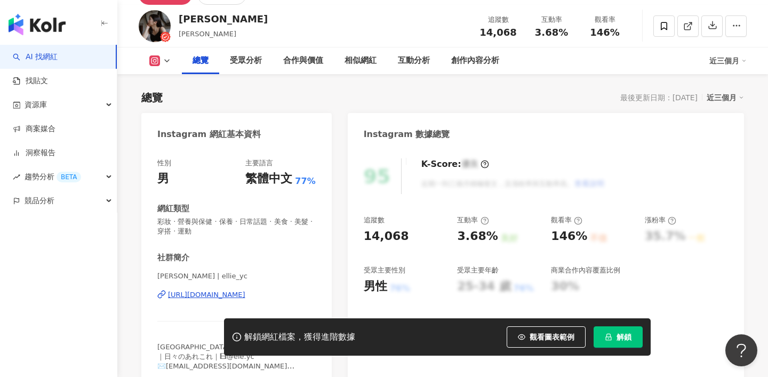
scroll to position [84, 0]
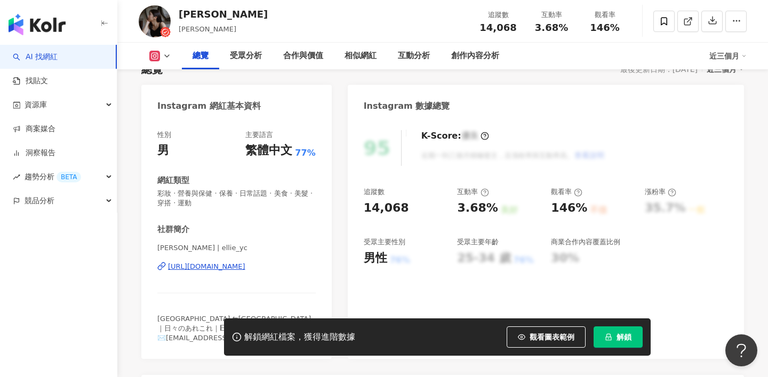
click at [245, 268] on div "https://www.instagram.com/ellie_yc/" at bounding box center [206, 267] width 77 height 10
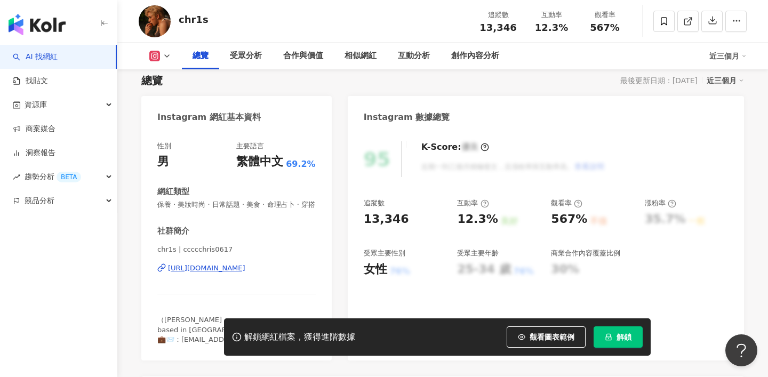
scroll to position [91, 0]
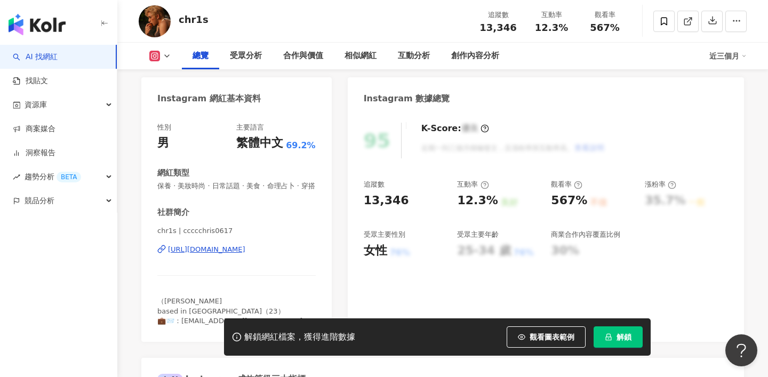
click at [245, 254] on div "https://www.instagram.com/ccccchris0617/" at bounding box center [206, 250] width 77 height 10
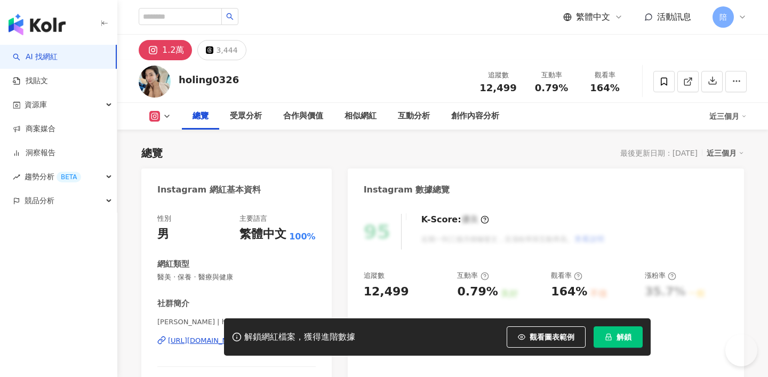
click at [245, 336] on div "[URL][DOMAIN_NAME]" at bounding box center [206, 341] width 77 height 10
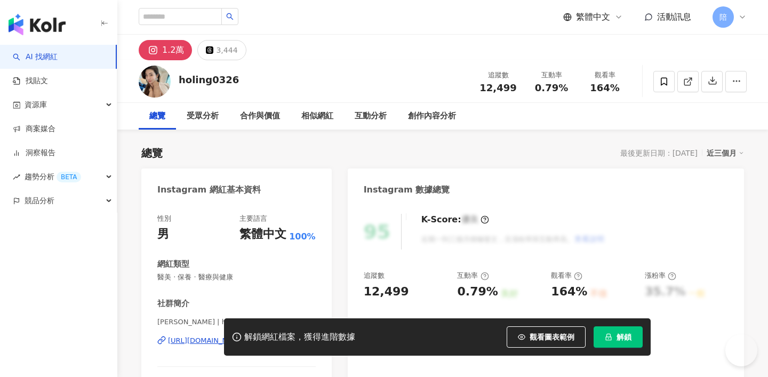
scroll to position [115, 0]
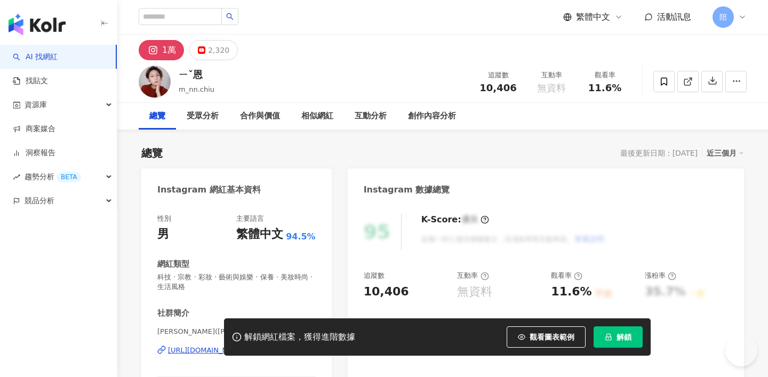
click at [245, 346] on div "[URL][DOMAIN_NAME][DOMAIN_NAME]" at bounding box center [235, 351] width 135 height 10
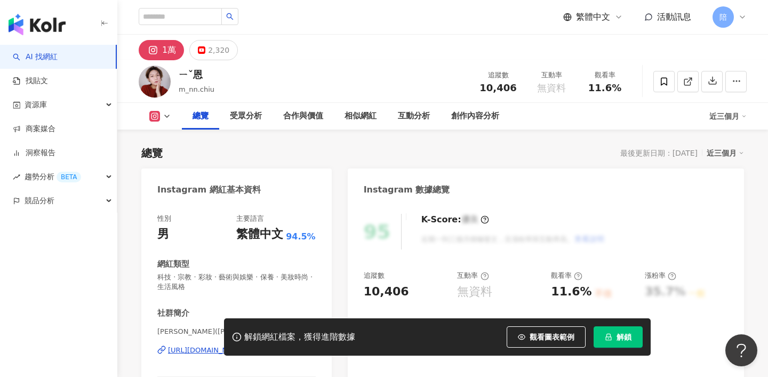
scroll to position [100, 0]
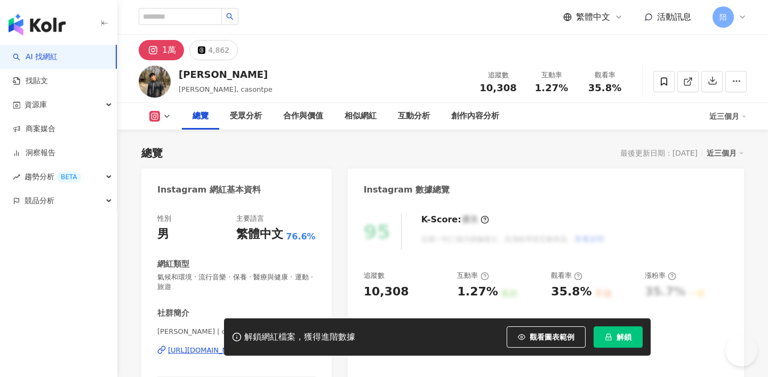
scroll to position [53, 0]
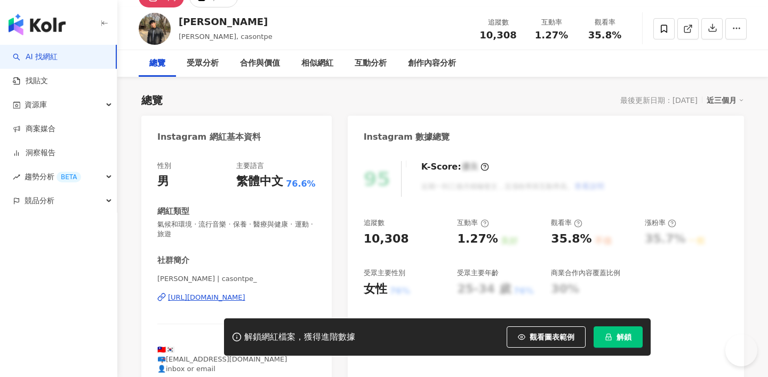
click at [237, 300] on div "[URL][DOMAIN_NAME]" at bounding box center [206, 298] width 77 height 10
